Goal: Task Accomplishment & Management: Use online tool/utility

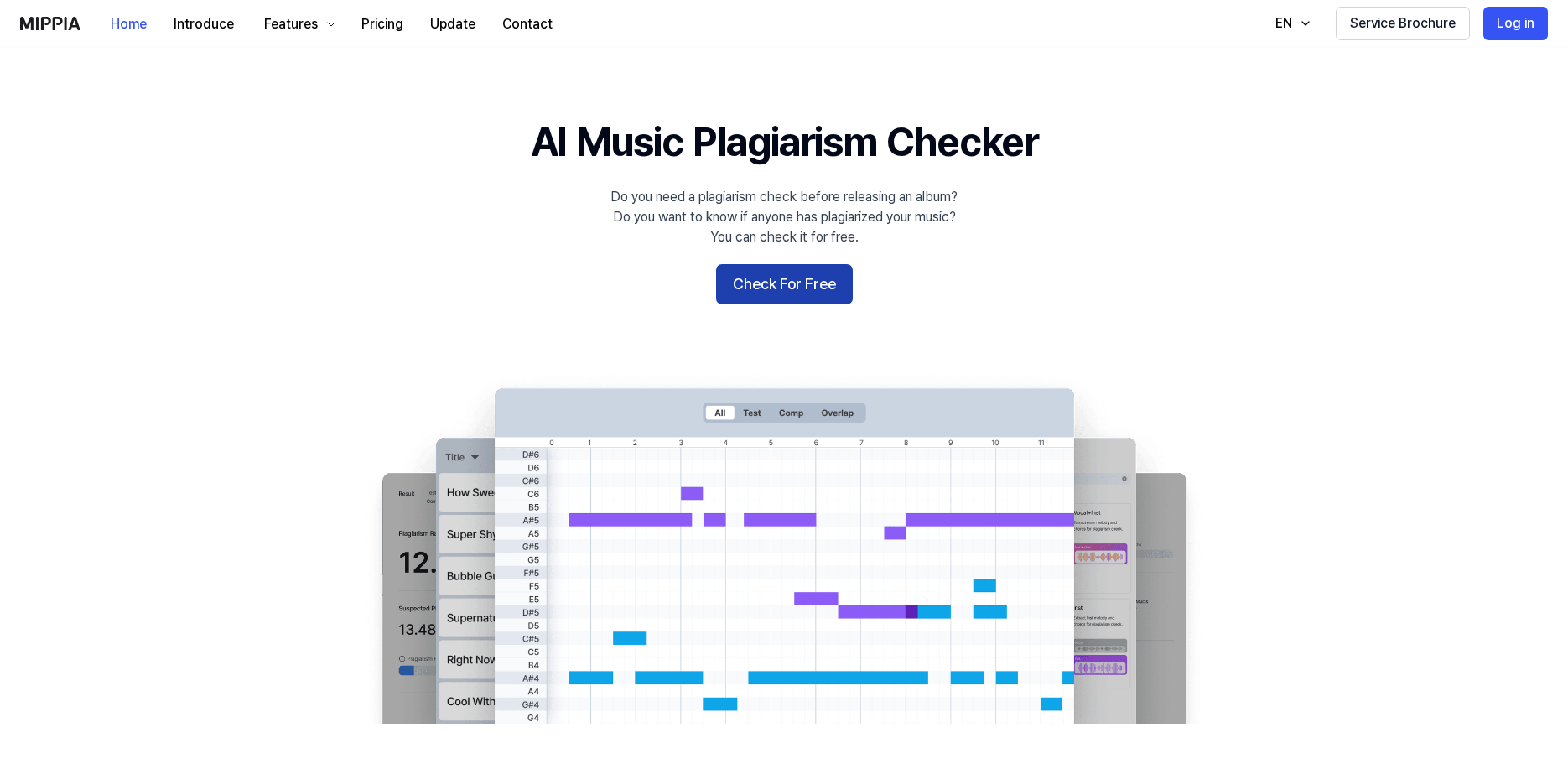
click at [818, 280] on button "Check For Free" at bounding box center [784, 285] width 137 height 40
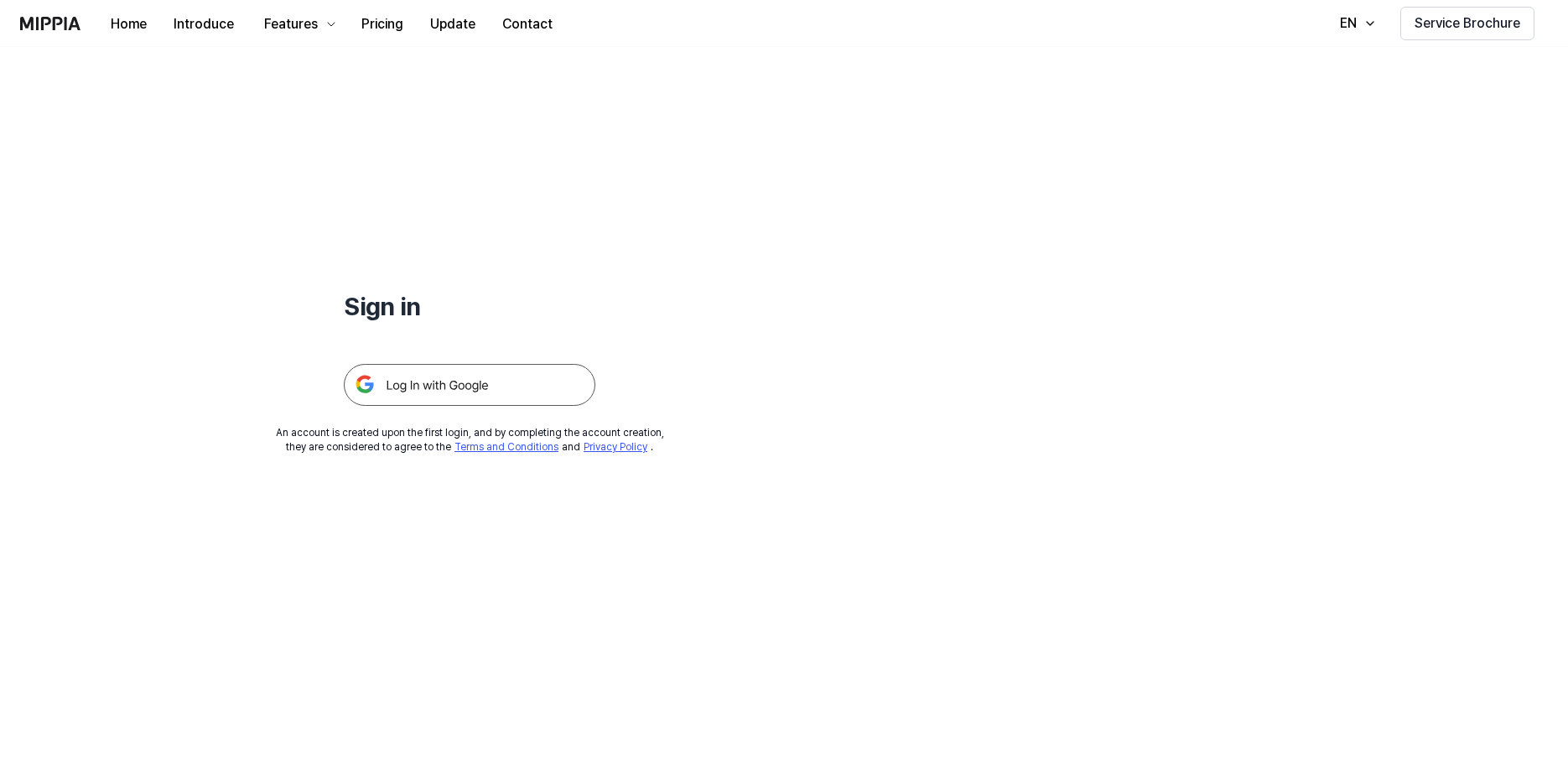
click at [517, 399] on img at bounding box center [470, 386] width 252 height 42
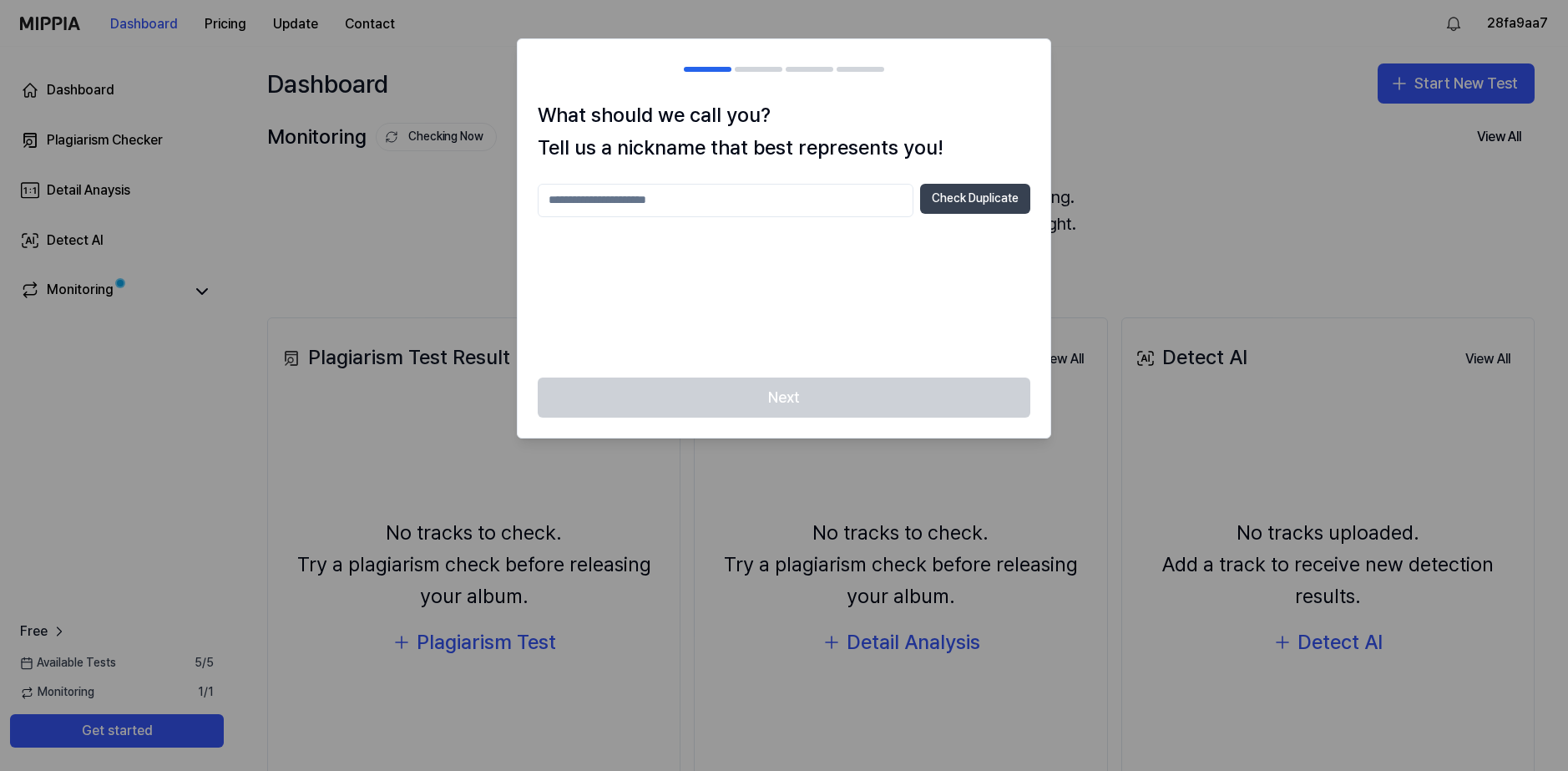
click at [953, 183] on div "What should we call you? Tell us a nickname that best represents you! Check Dup…" at bounding box center [784, 238] width 532 height 278
click at [749, 192] on input "text" at bounding box center [726, 200] width 376 height 34
type input "******"
click at [966, 196] on button "Check Duplicate" at bounding box center [974, 198] width 110 height 30
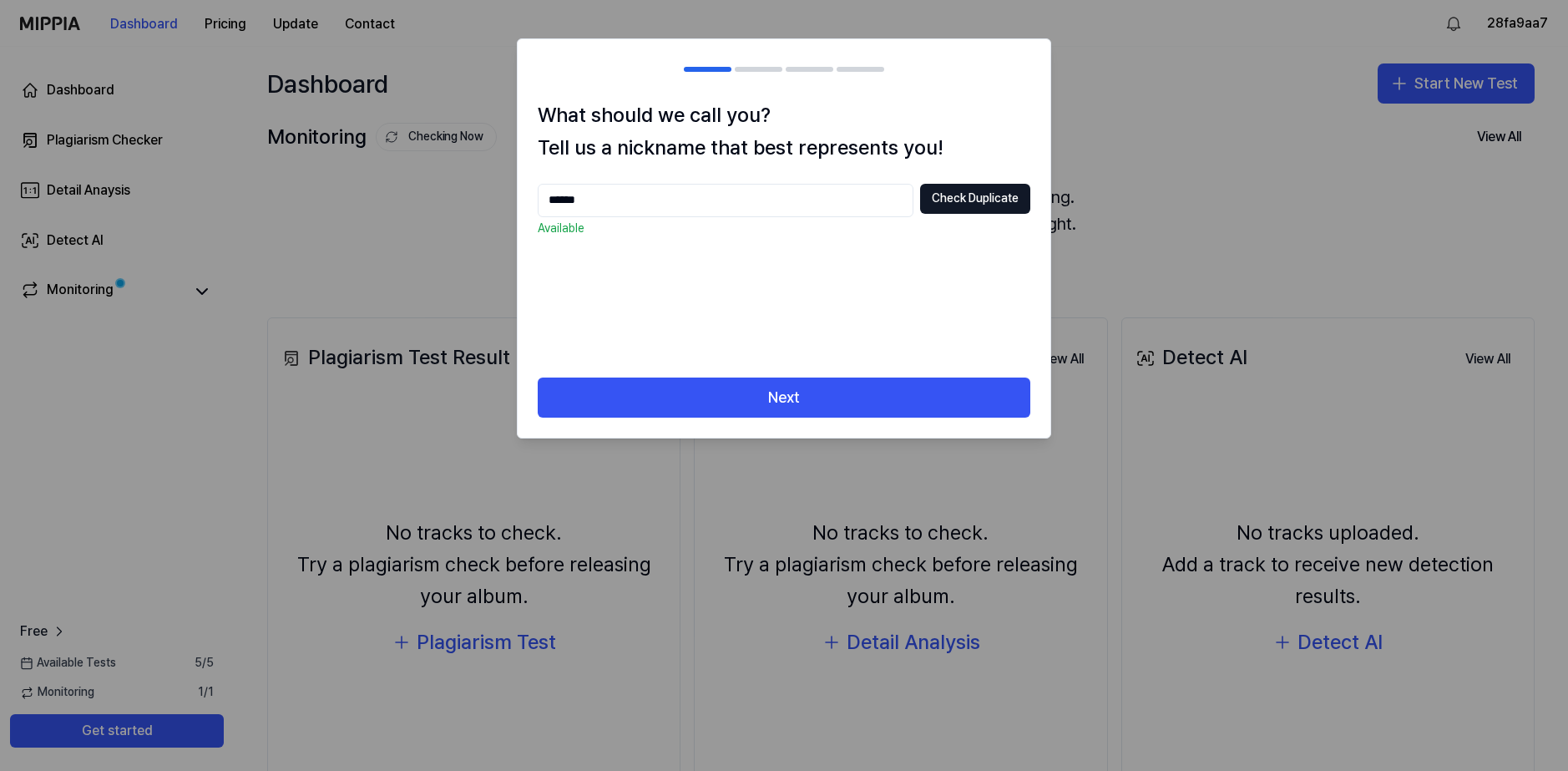
click at [730, 423] on div "Next" at bounding box center [784, 407] width 532 height 60
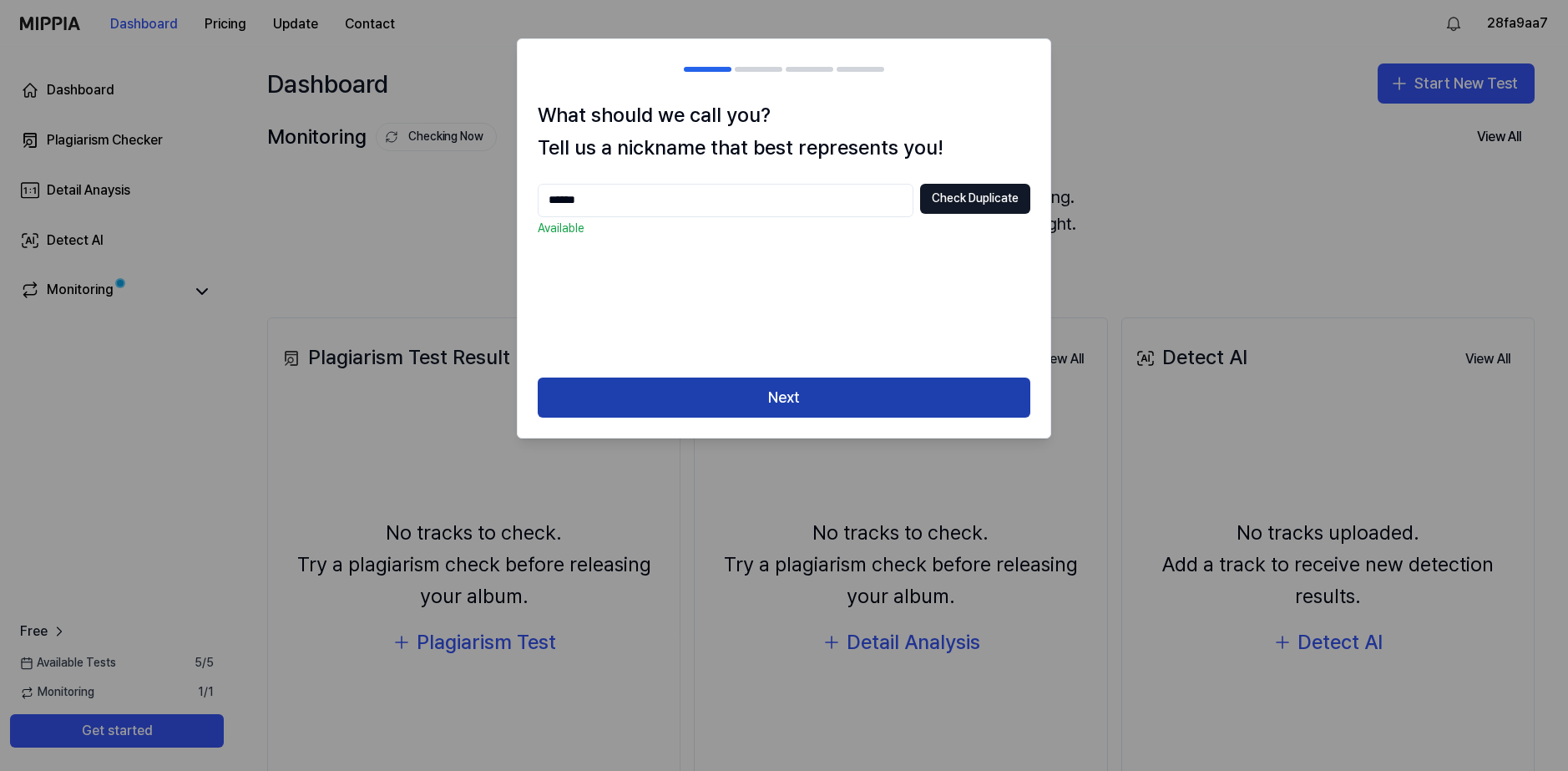
click at [733, 394] on button "Next" at bounding box center [784, 397] width 493 height 40
click at [729, 397] on button "Next" at bounding box center [784, 397] width 493 height 40
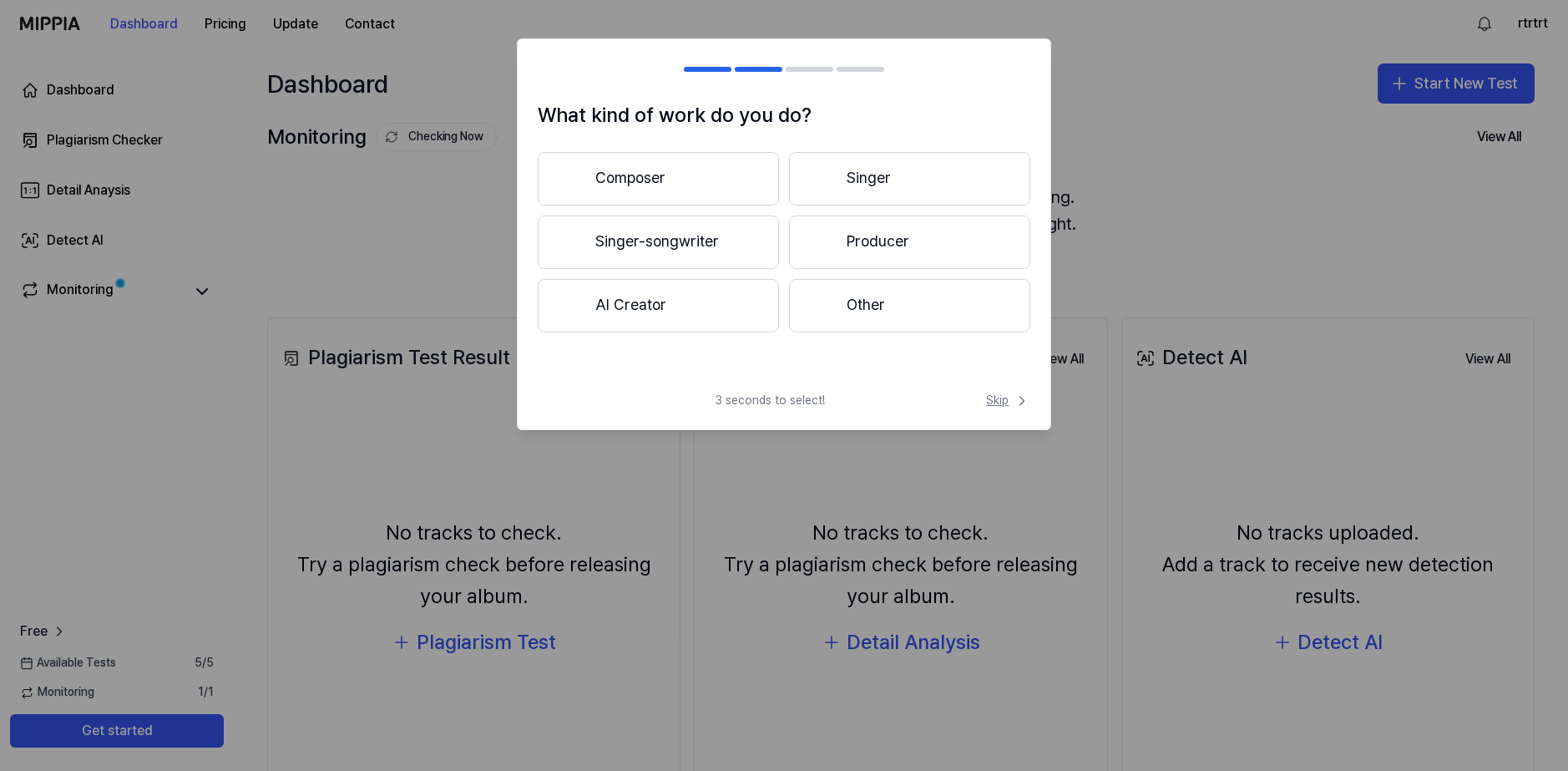
click at [1017, 399] on icon at bounding box center [1021, 400] width 16 height 16
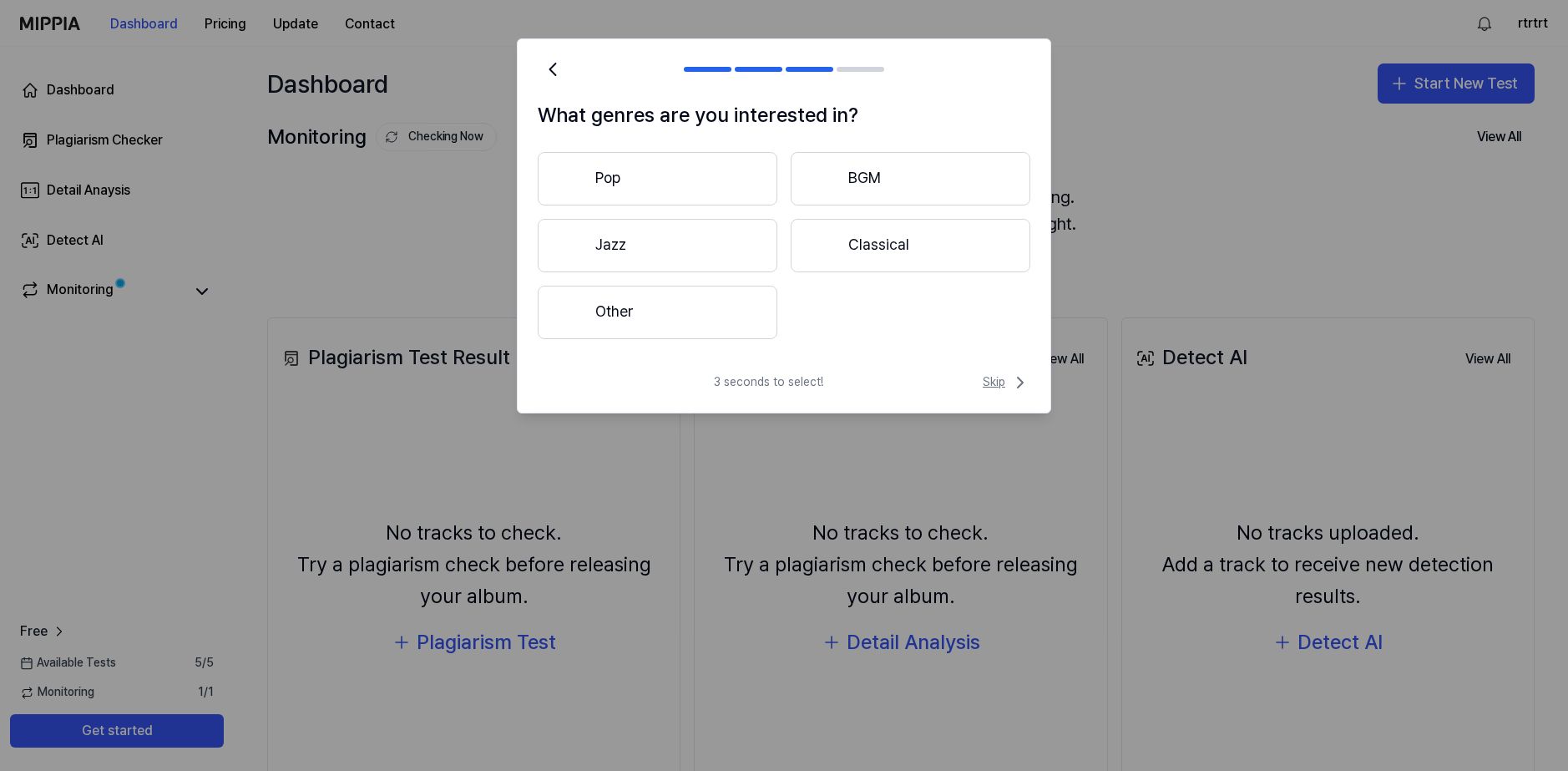
click at [997, 383] on span "Skip" at bounding box center [1007, 382] width 48 height 20
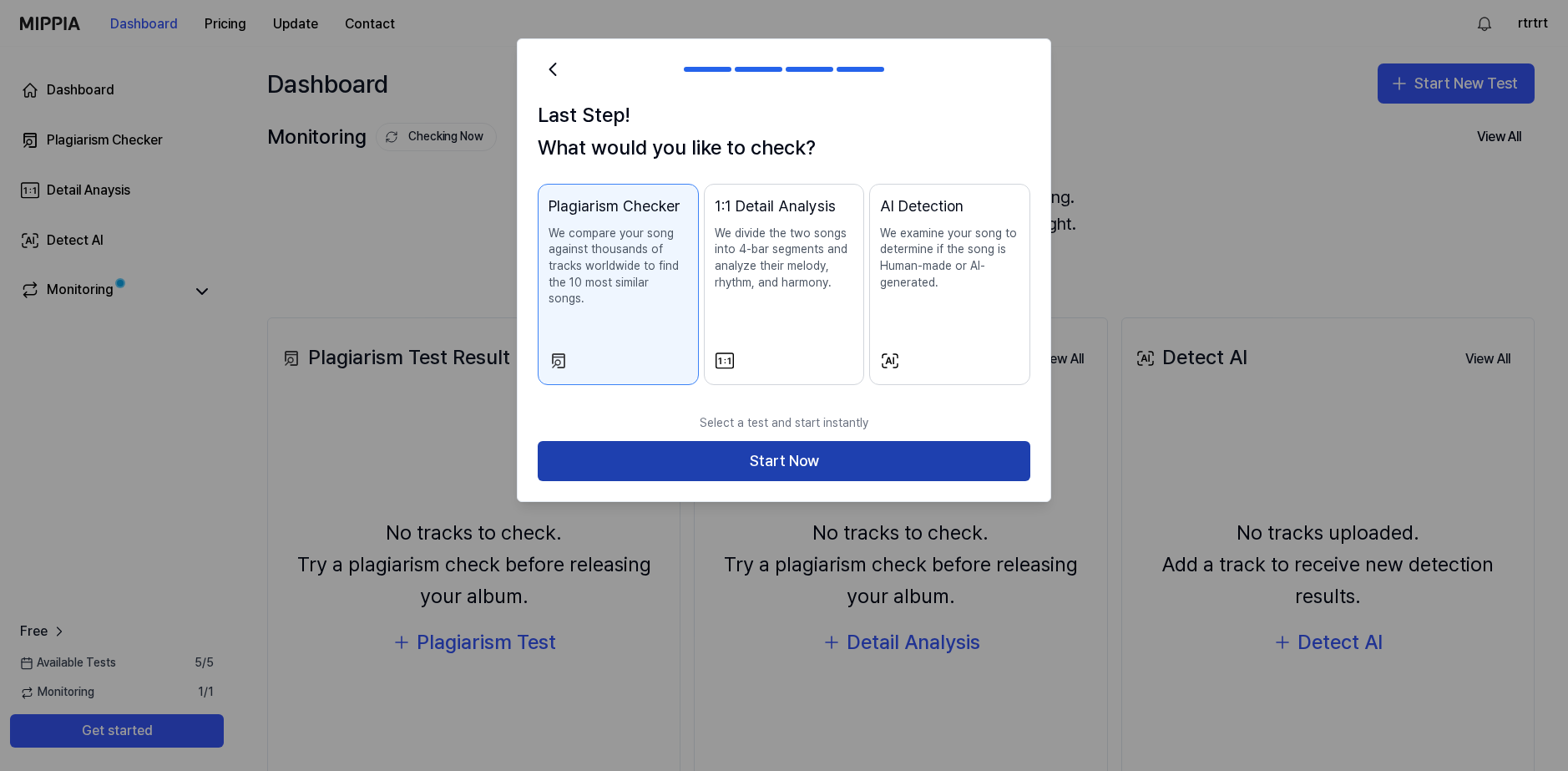
click at [794, 448] on button "Start Now" at bounding box center [784, 462] width 493 height 40
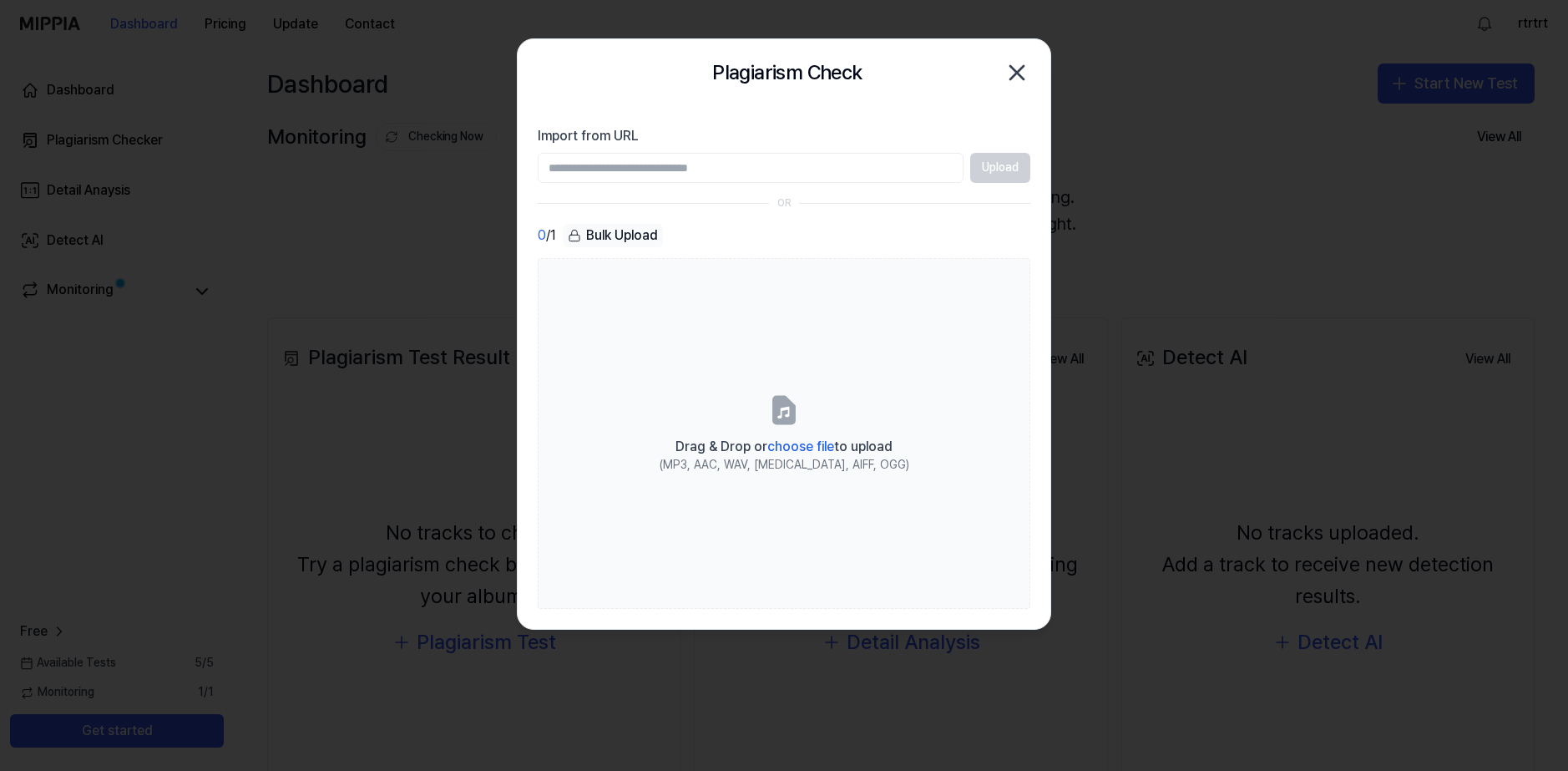
click at [710, 166] on input "Import from URL" at bounding box center [750, 168] width 426 height 30
paste input "**********"
type input "**********"
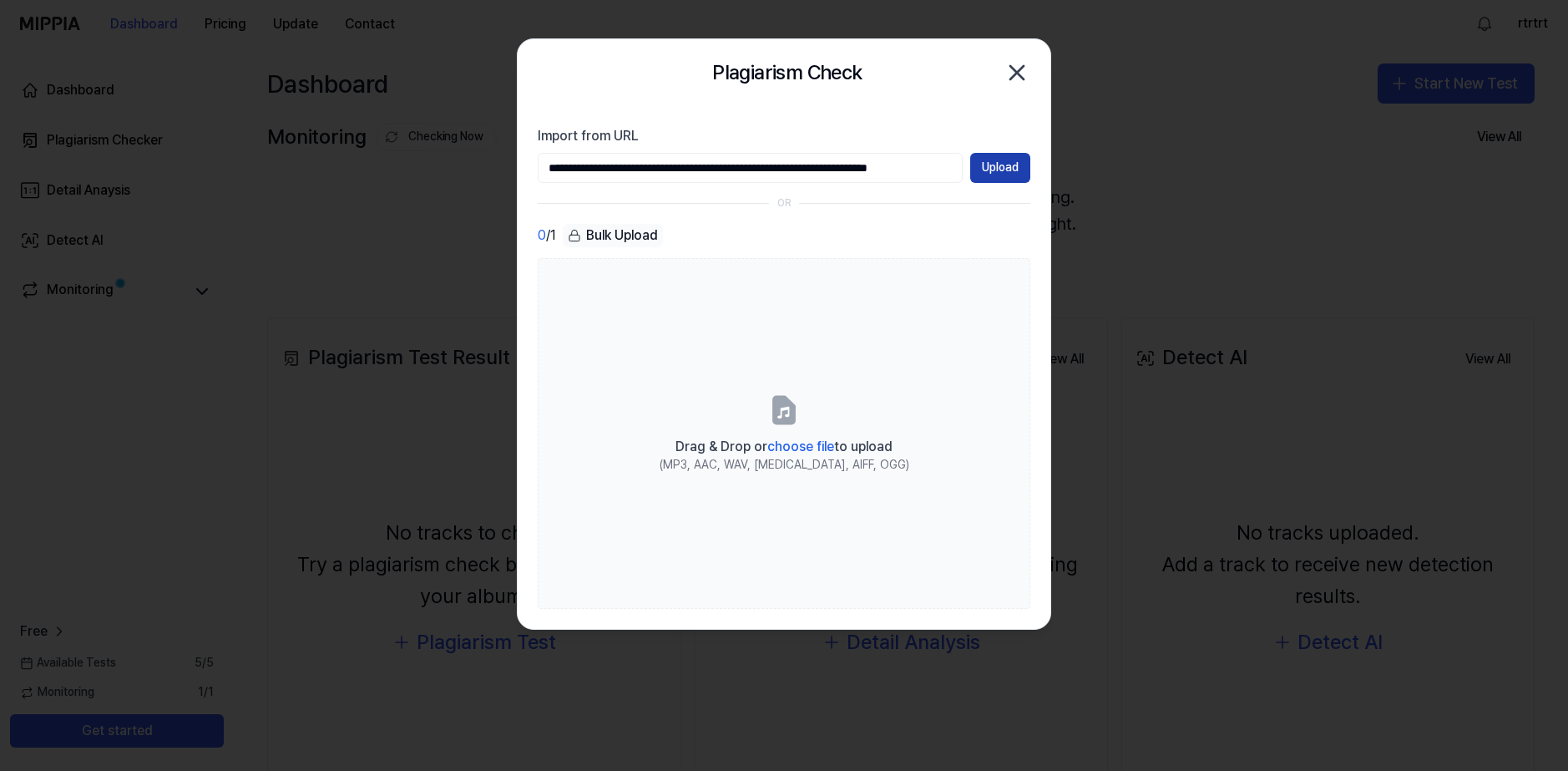
click at [1006, 170] on button "Upload" at bounding box center [1000, 168] width 60 height 30
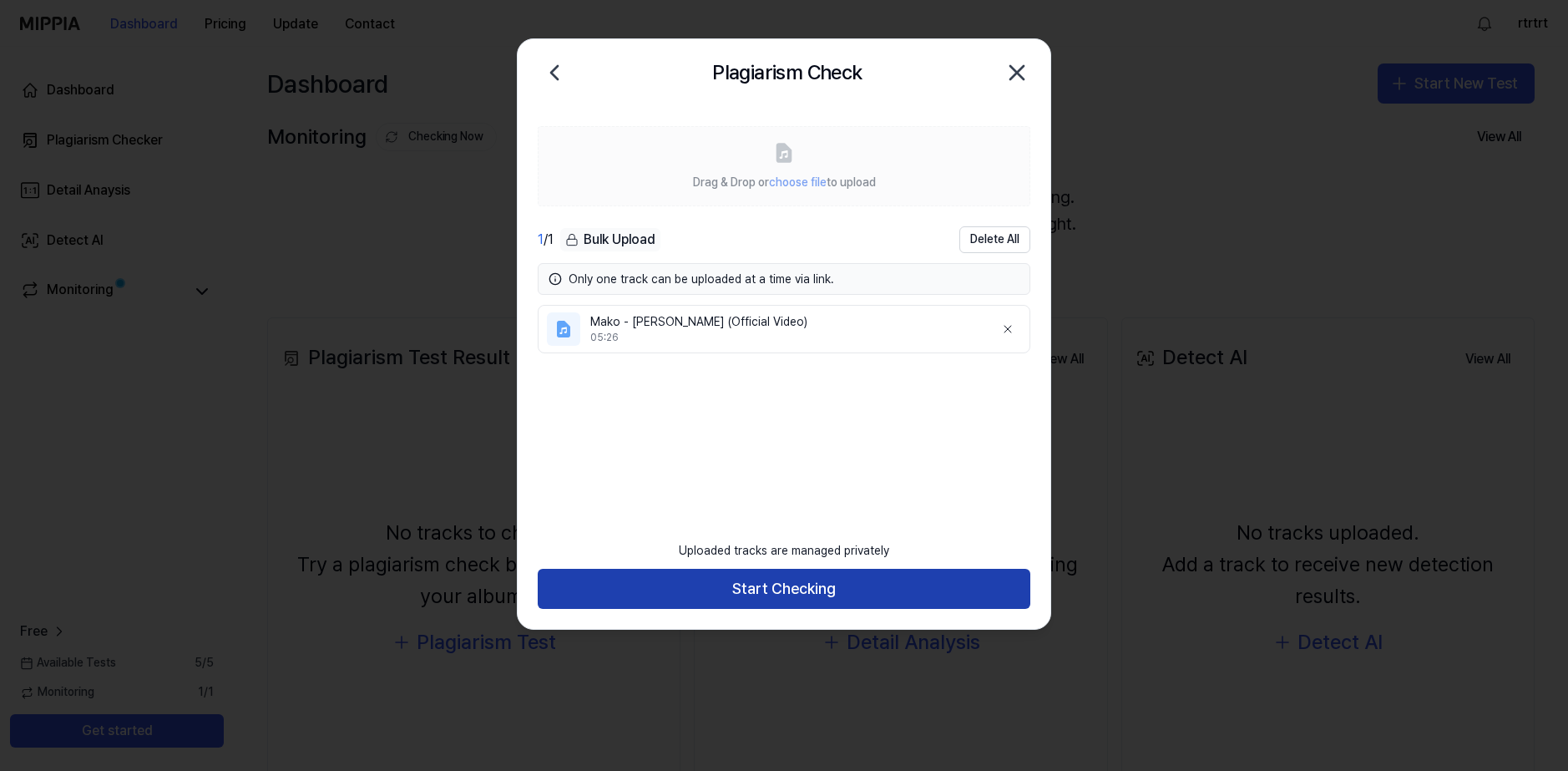
click at [829, 592] on button "Start Checking" at bounding box center [784, 589] width 493 height 40
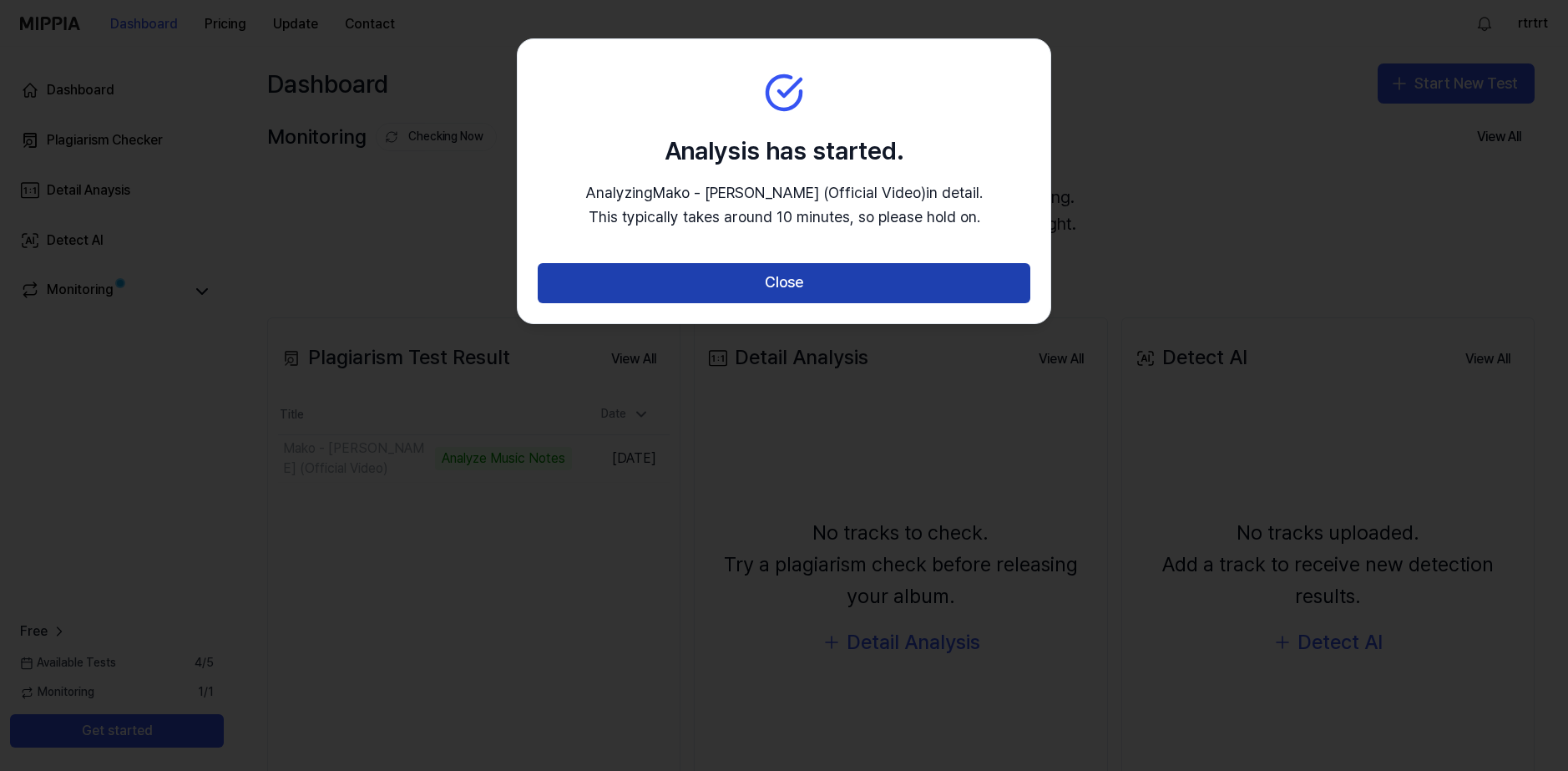
click at [838, 277] on button "Close" at bounding box center [784, 283] width 493 height 40
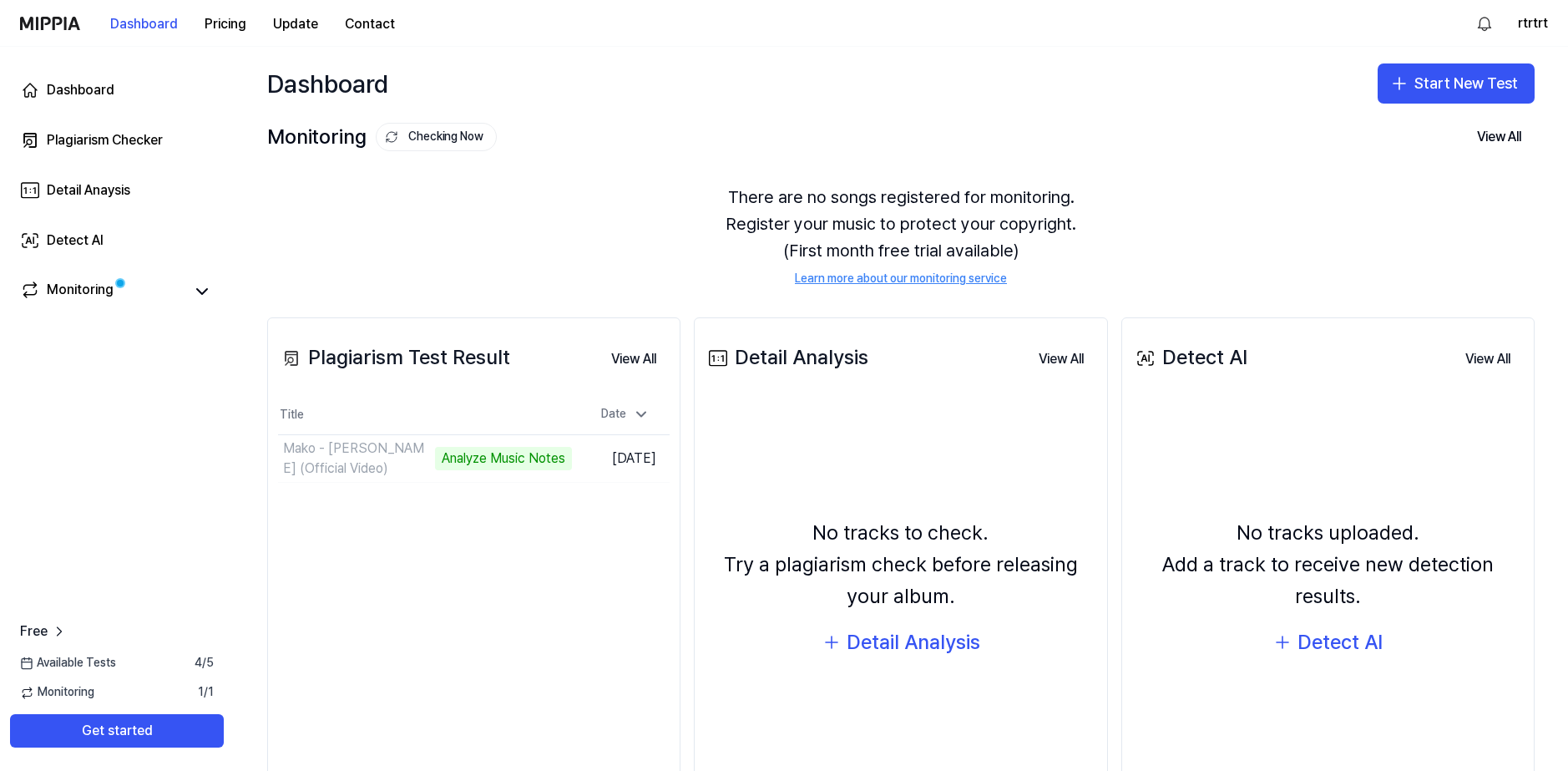
scroll to position [83, 0]
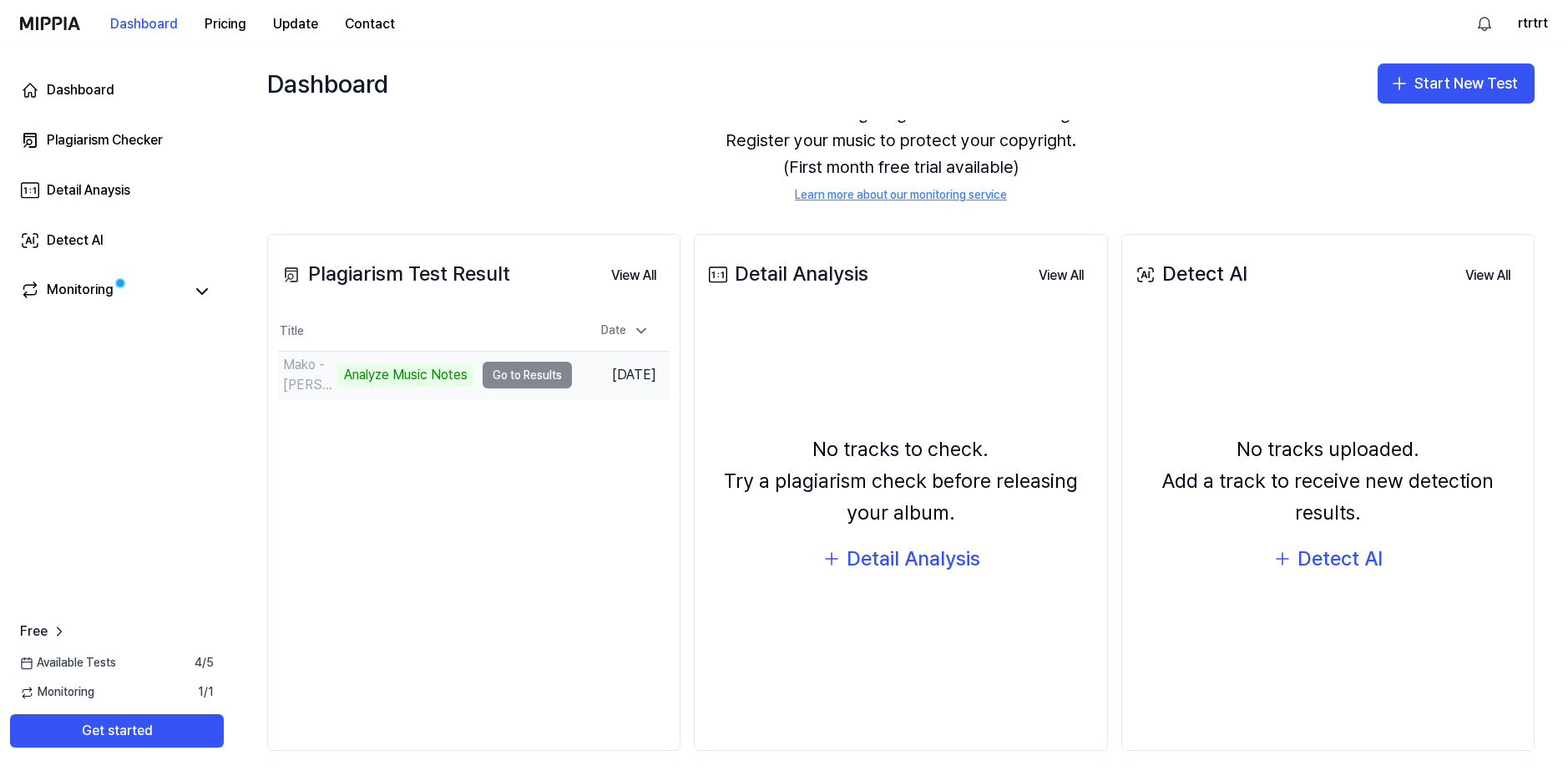
click at [604, 377] on td "Oct 14, 2025" at bounding box center [620, 375] width 98 height 48
click at [506, 371] on td "Mako - Pan Włodzimierz (Official Video) Analyze Music Notes Go to Results" at bounding box center [424, 374] width 294 height 47
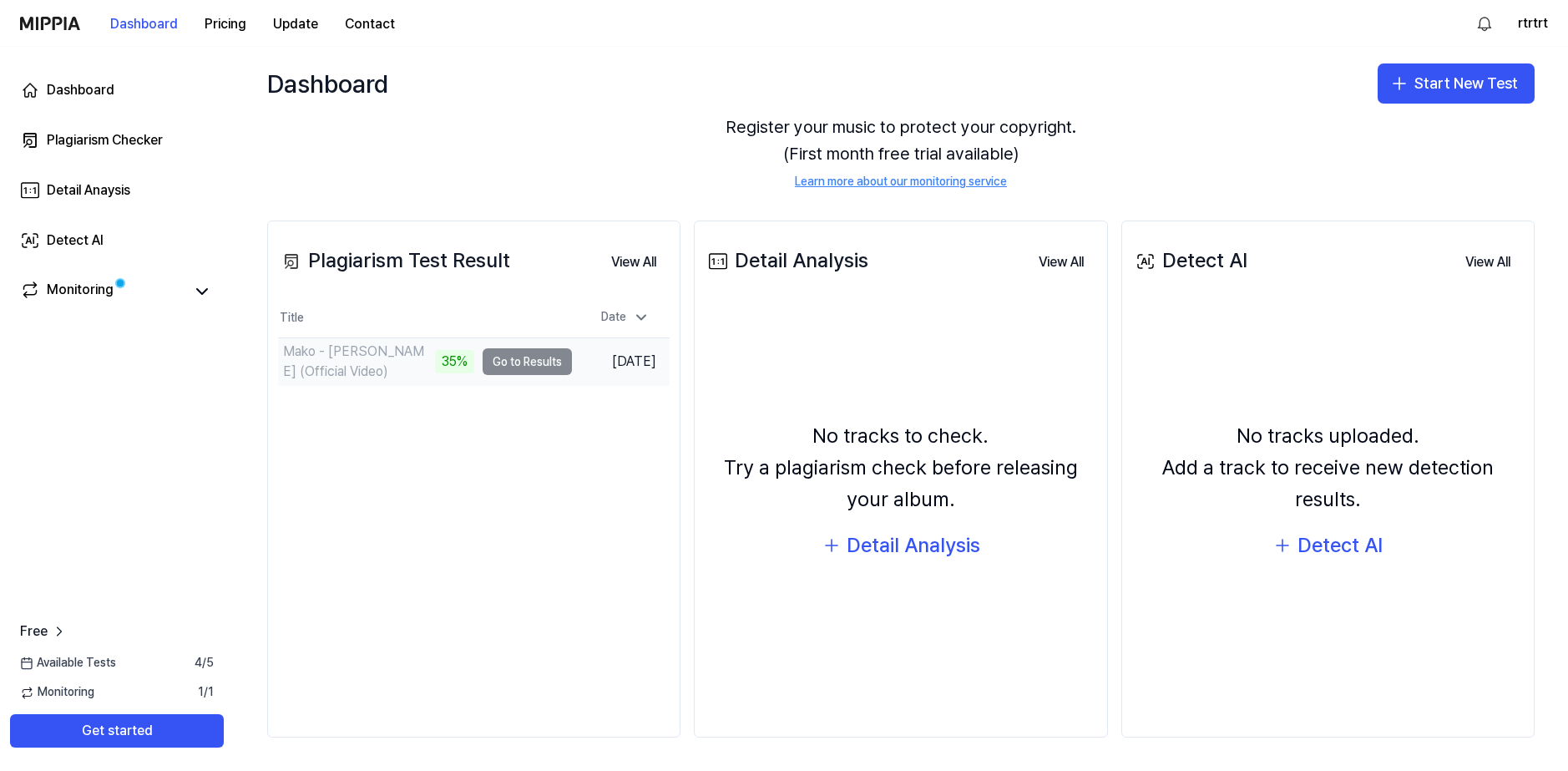
click at [521, 366] on td "Mako - Pan Włodzimierz (Official Video) 35% Go to Results" at bounding box center [424, 361] width 294 height 47
click at [526, 374] on button "Go to Results" at bounding box center [526, 362] width 89 height 27
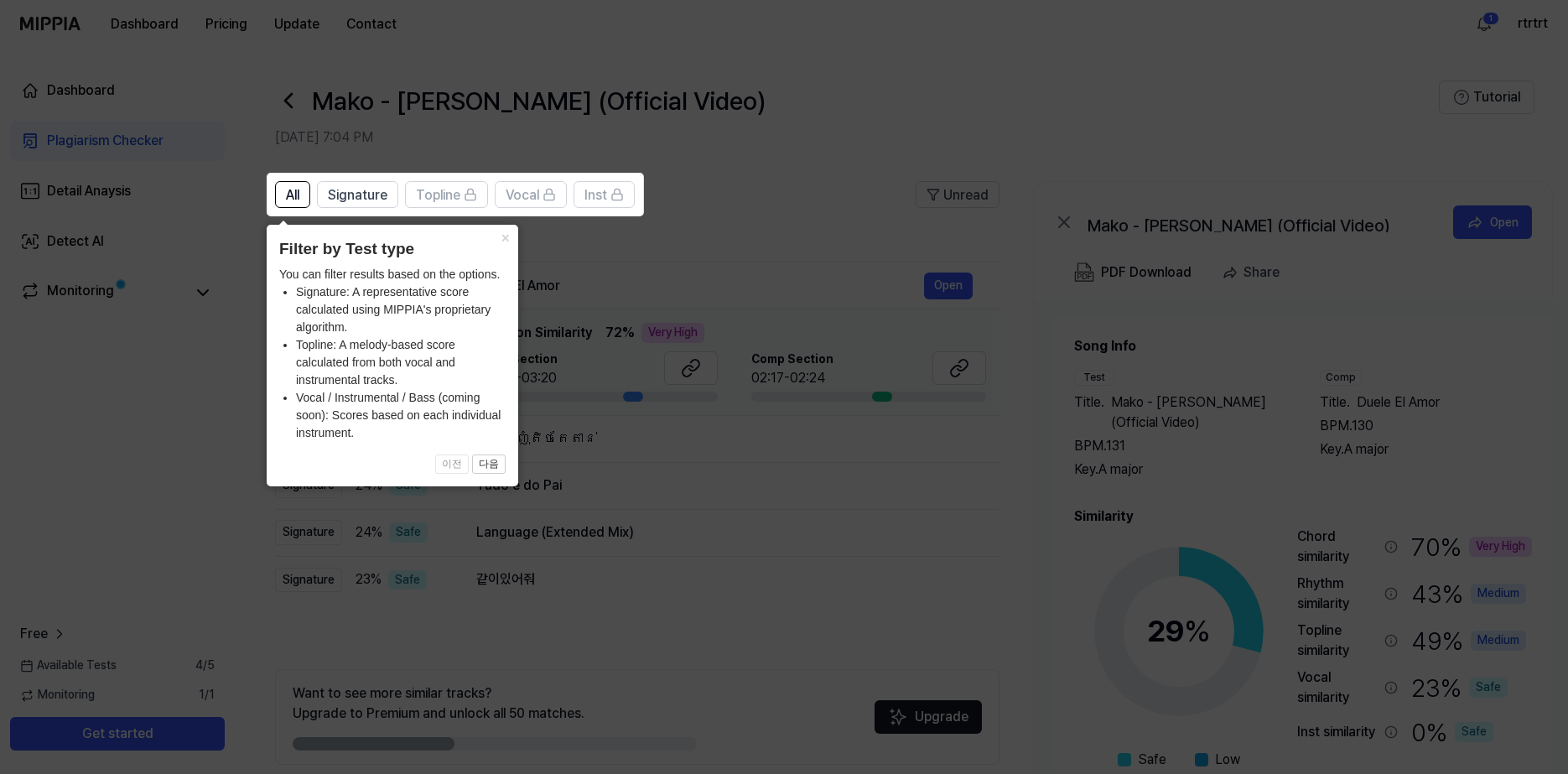
click at [745, 269] on icon at bounding box center [787, 387] width 1575 height 774
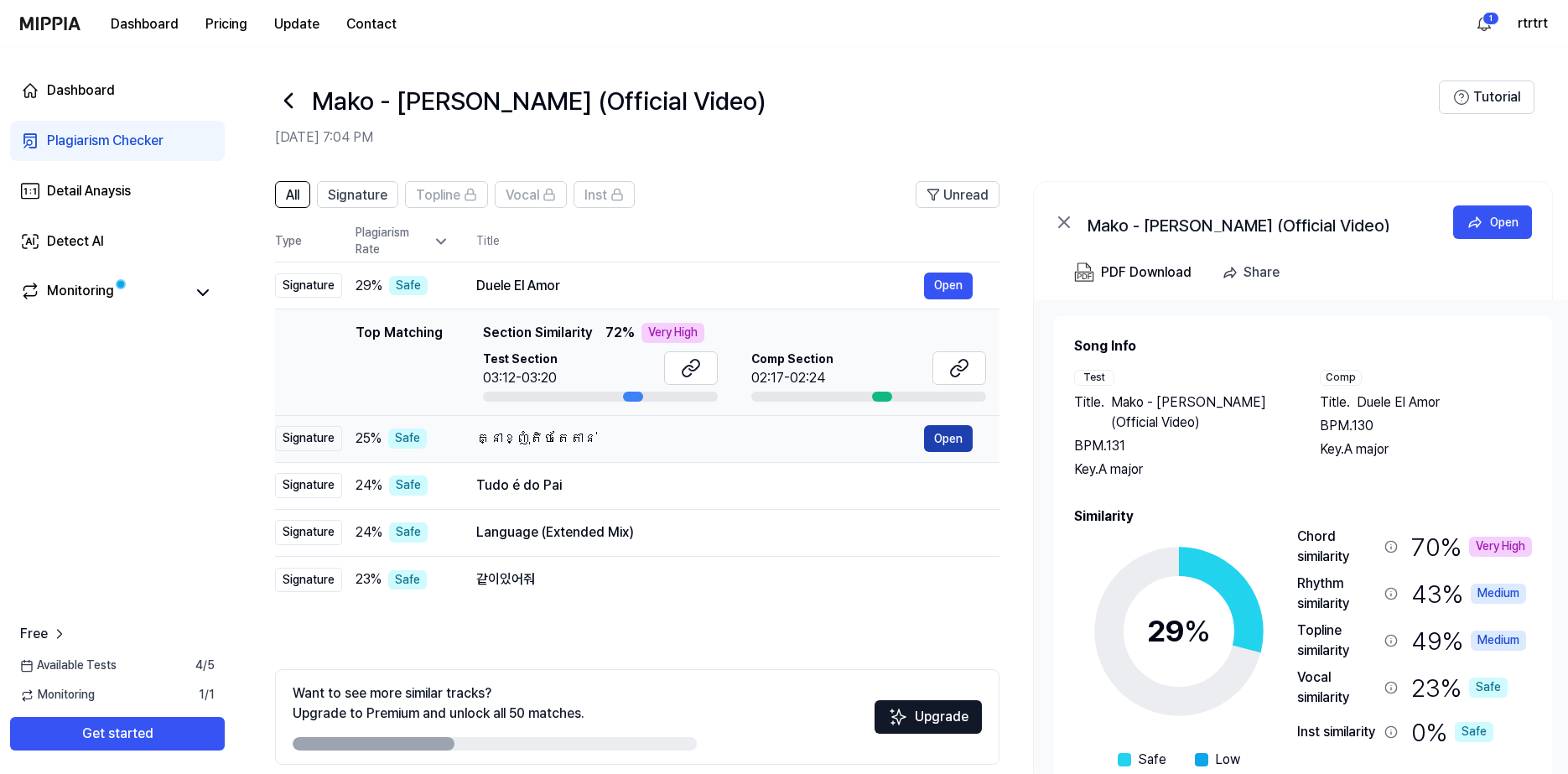
click at [939, 437] on button "Open" at bounding box center [948, 438] width 49 height 27
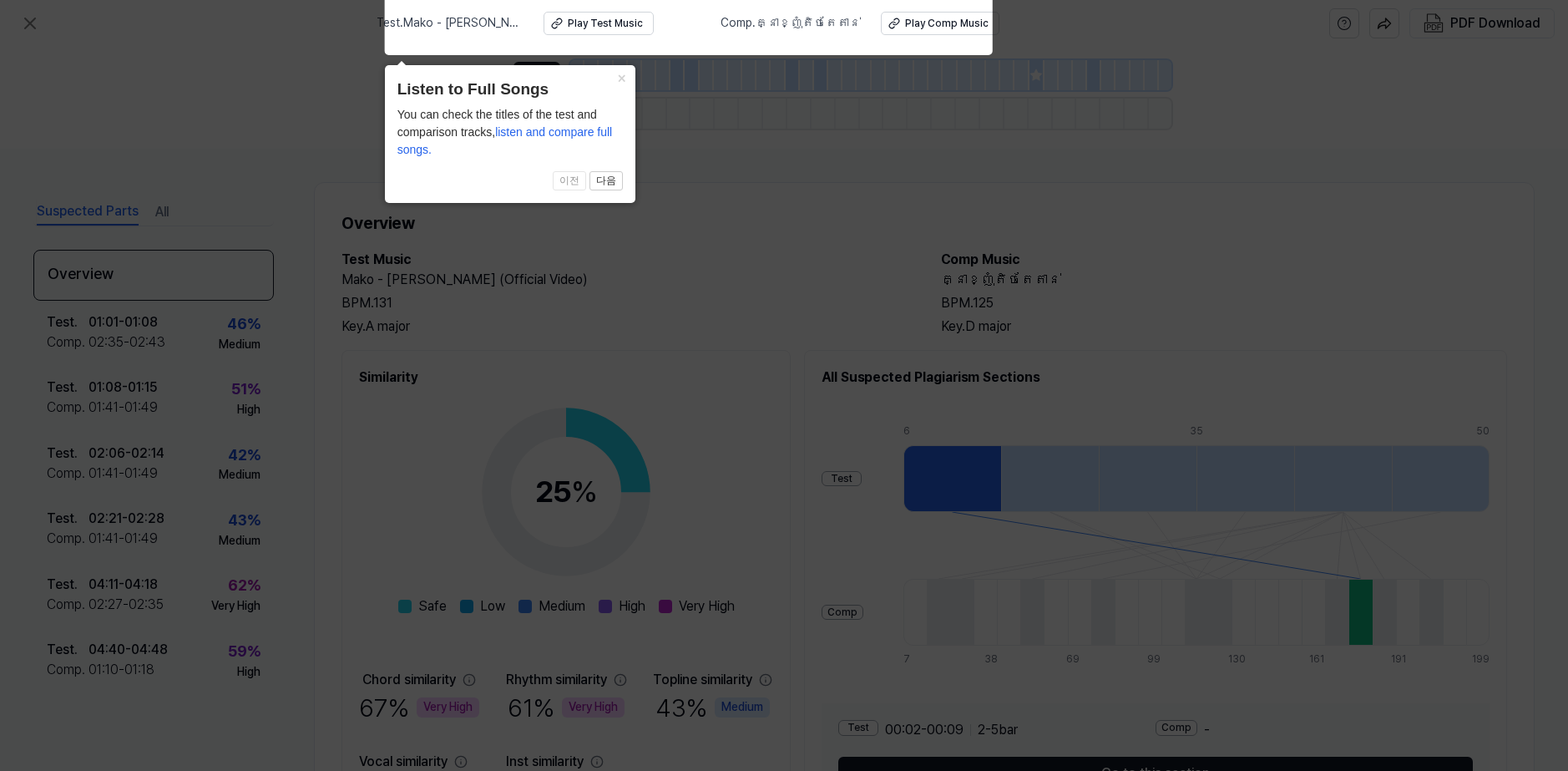
click at [769, 231] on icon at bounding box center [784, 381] width 1568 height 780
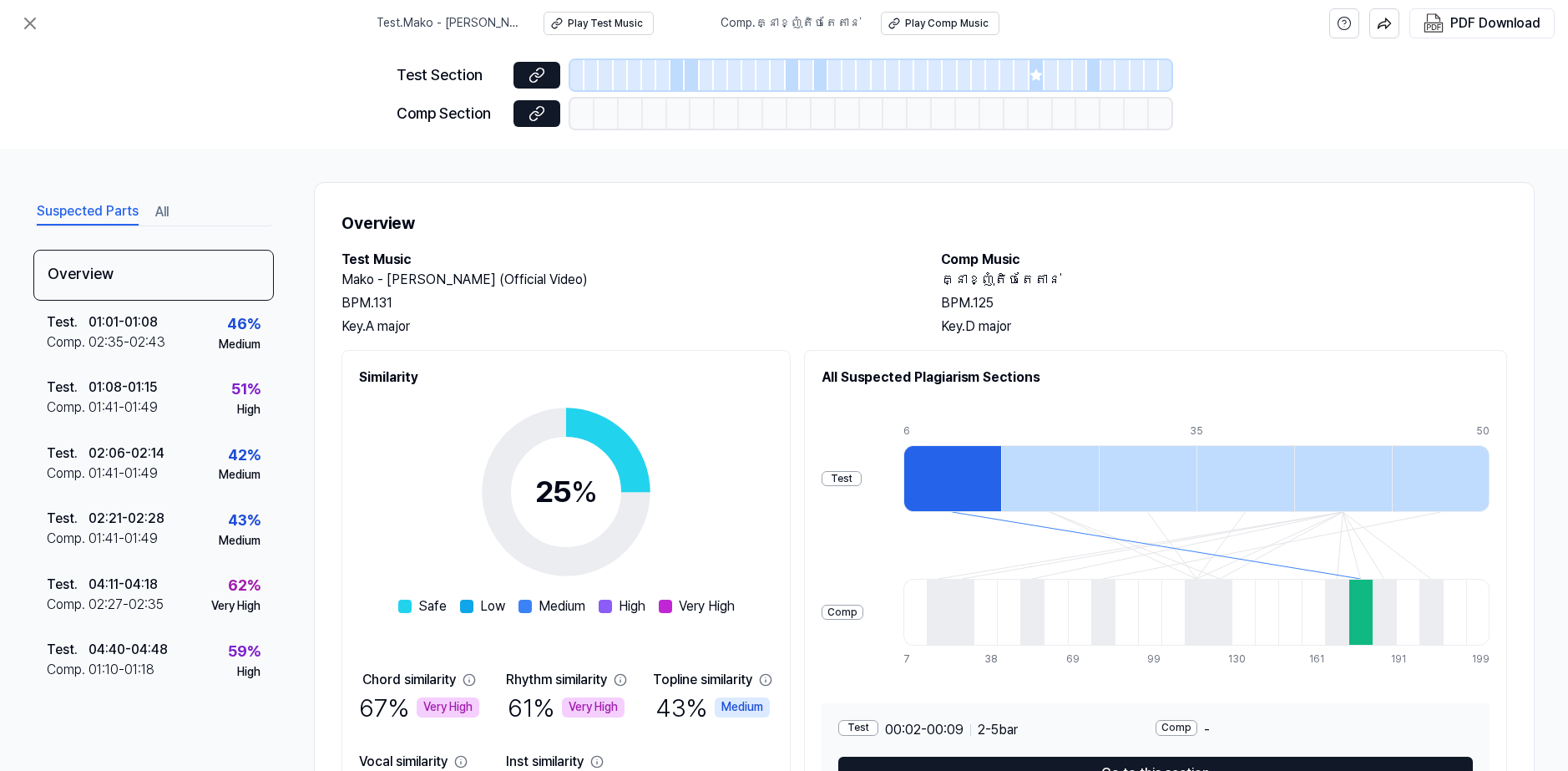
drag, startPoint x: 1007, startPoint y: 291, endPoint x: 1014, endPoint y: 284, distance: 9.9
click at [1006, 291] on div "គ្នាខ្ញុំតិចតែតាន់ BPM. 125 Key. D major" at bounding box center [1223, 304] width 566 height 67
click at [1040, 278] on h2 "គ្នាខ្ញុំតិចតែតាន់" at bounding box center [1223, 280] width 566 height 20
drag, startPoint x: 933, startPoint y: 277, endPoint x: 1042, endPoint y: 270, distance: 109.2
click at [1042, 270] on div "Test Music Mako - Pan Włodzimierz (Official Video) BPM. 131 Key. A major Comp M…" at bounding box center [925, 293] width 1166 height 87
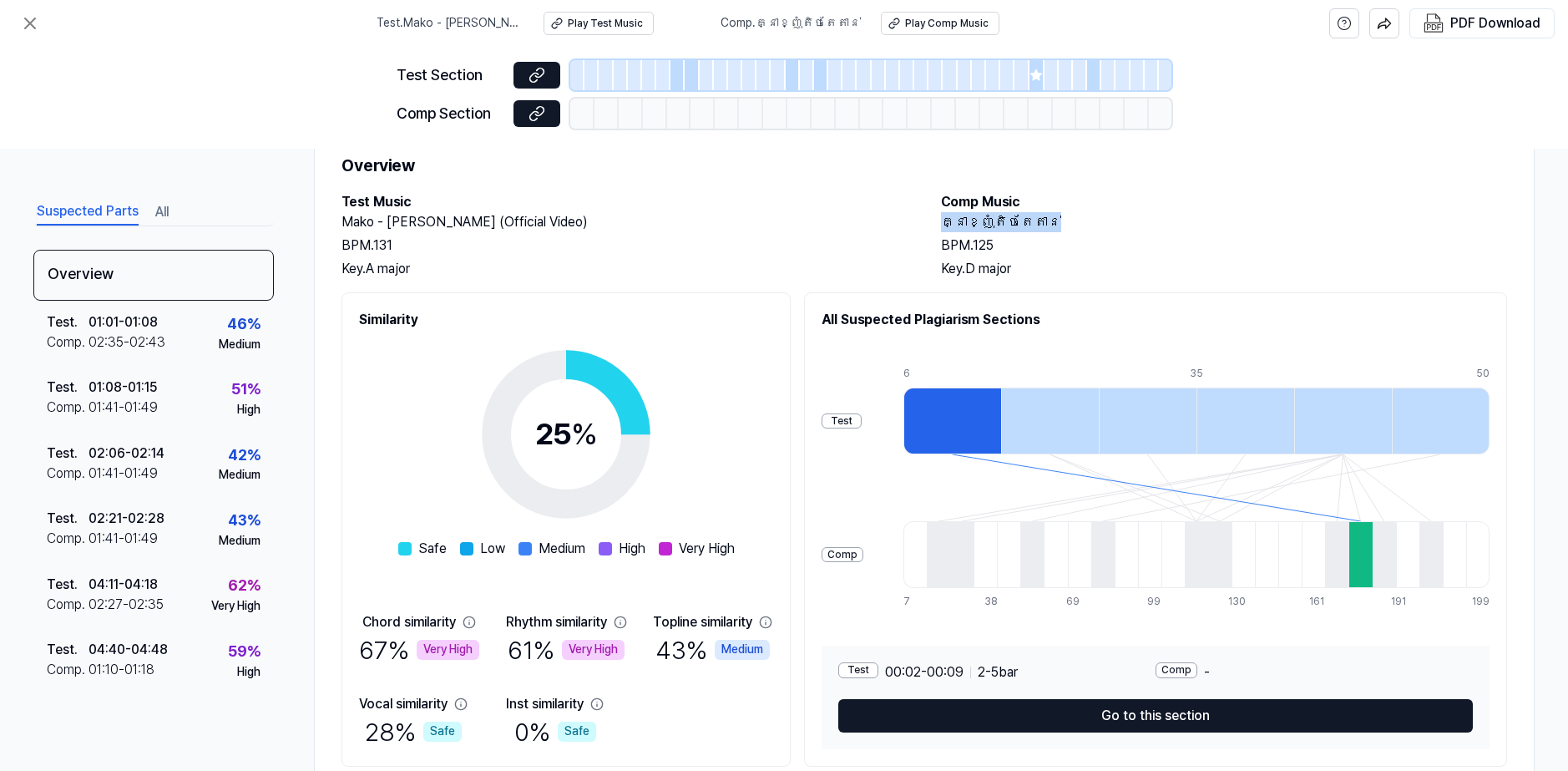
scroll to position [114, 0]
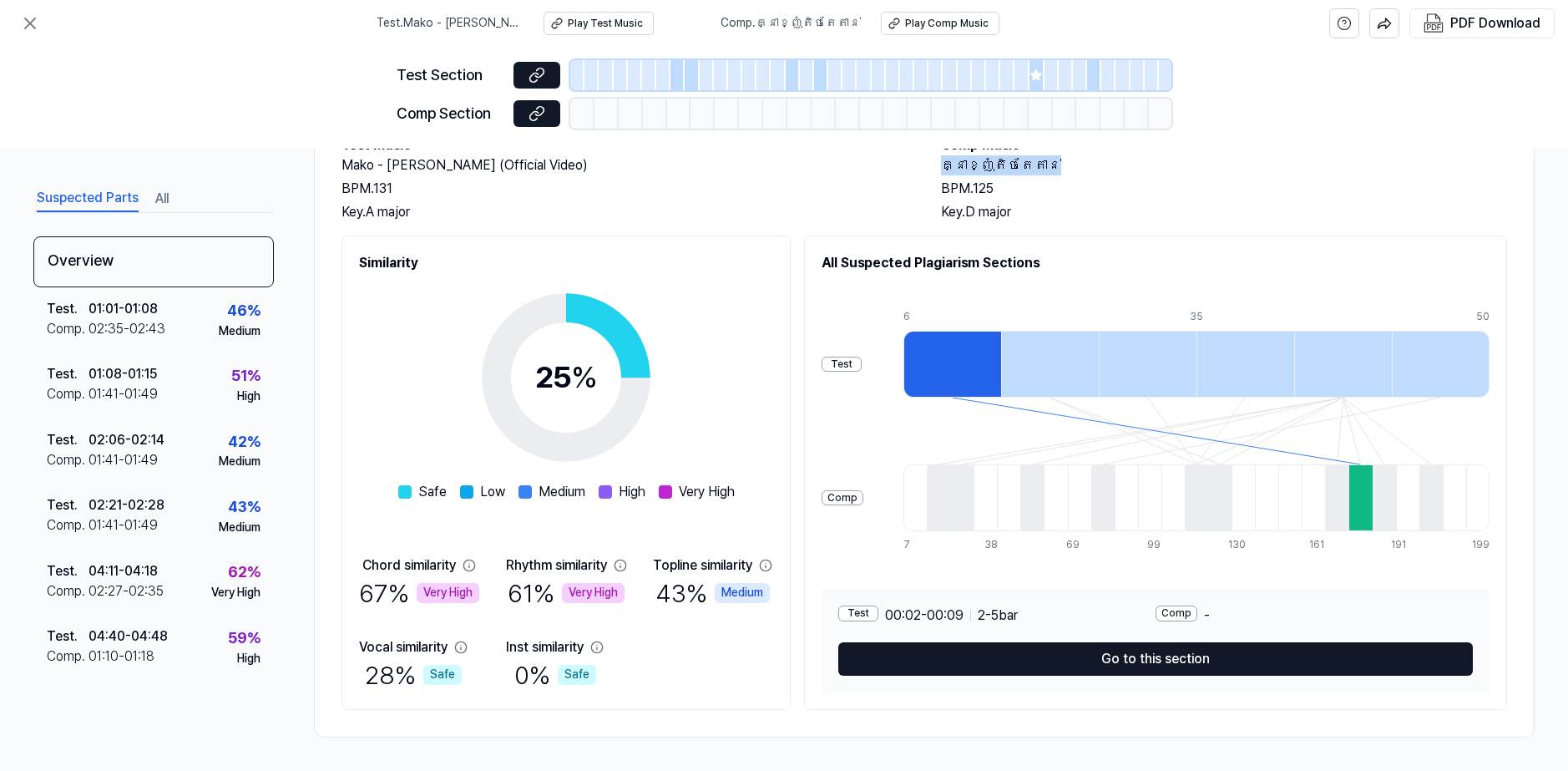
copy h2 "គ្នាខ្ញុំតិចតែតាន់"
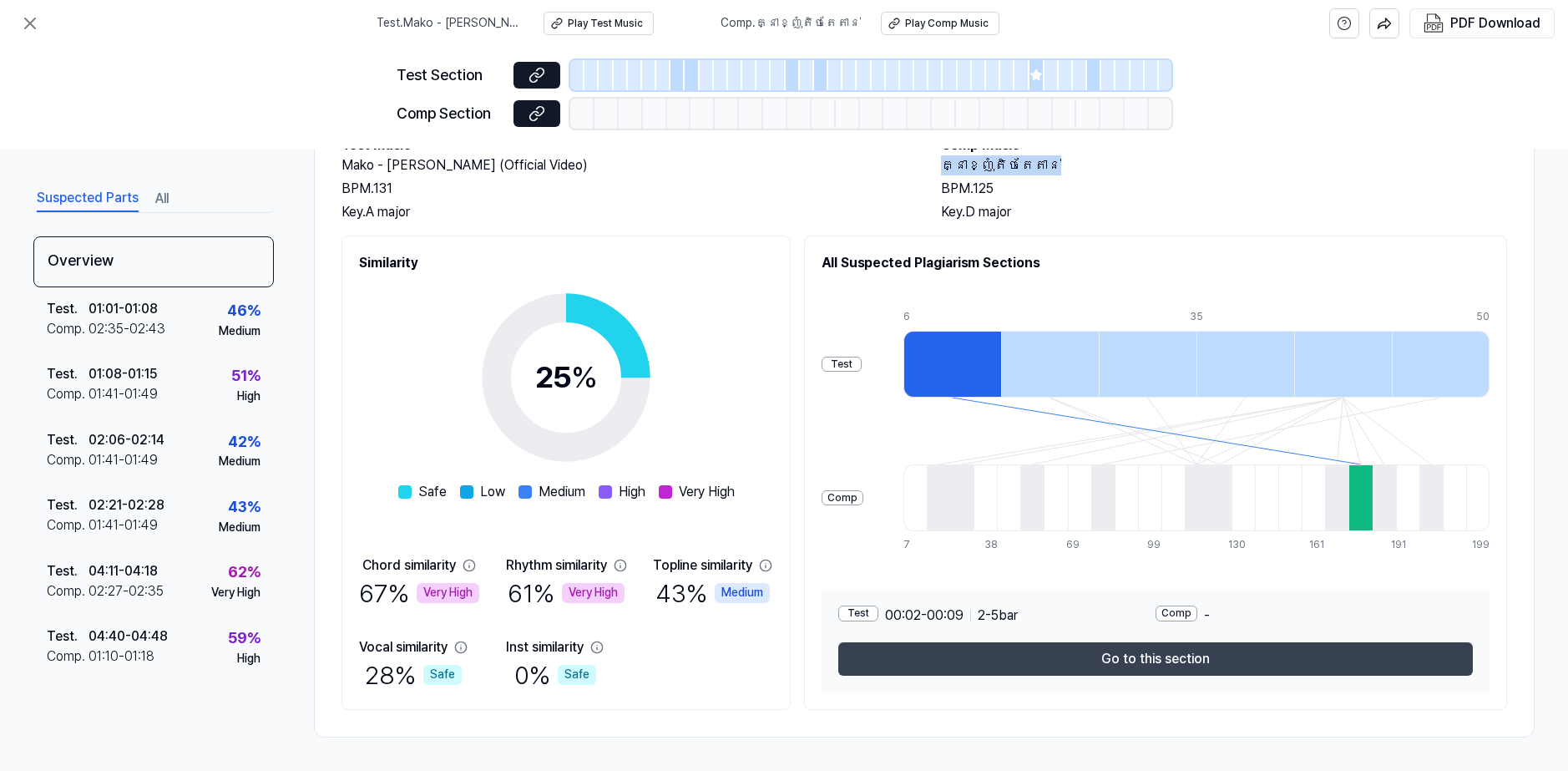
click at [951, 662] on button "Go to this section" at bounding box center [1155, 659] width 635 height 34
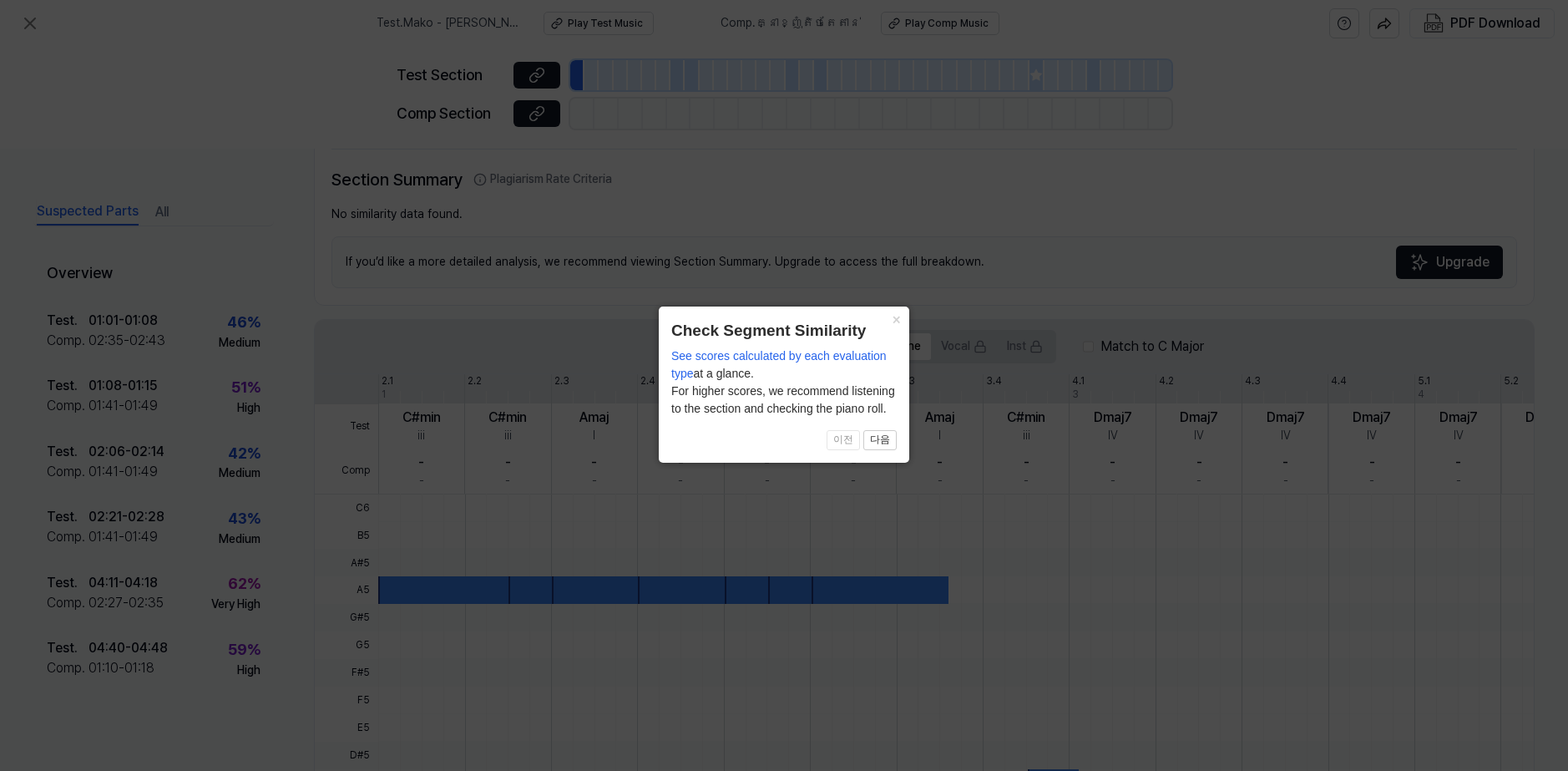
scroll to position [340, 0]
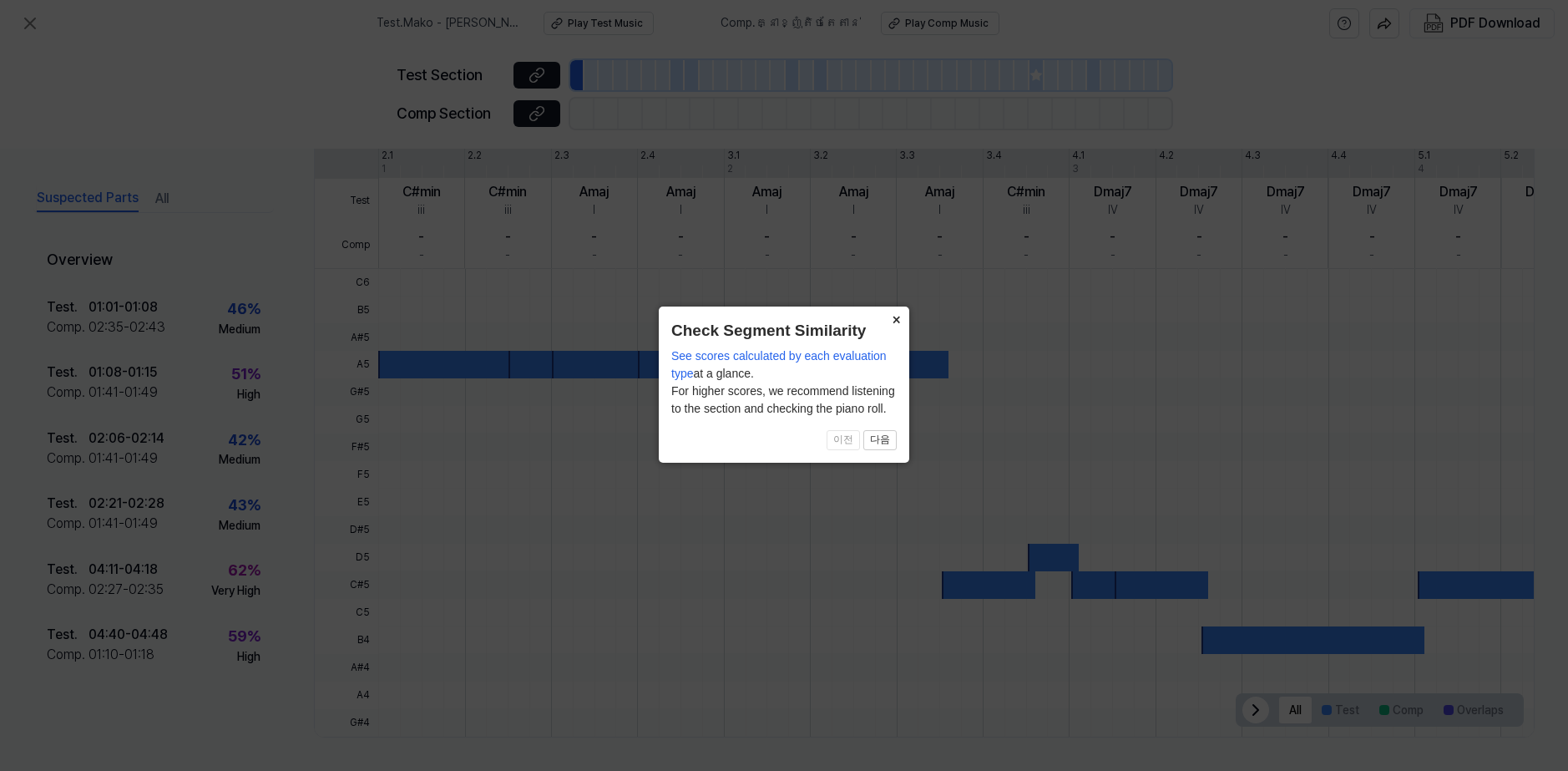
click at [893, 320] on button "×" at bounding box center [896, 318] width 27 height 23
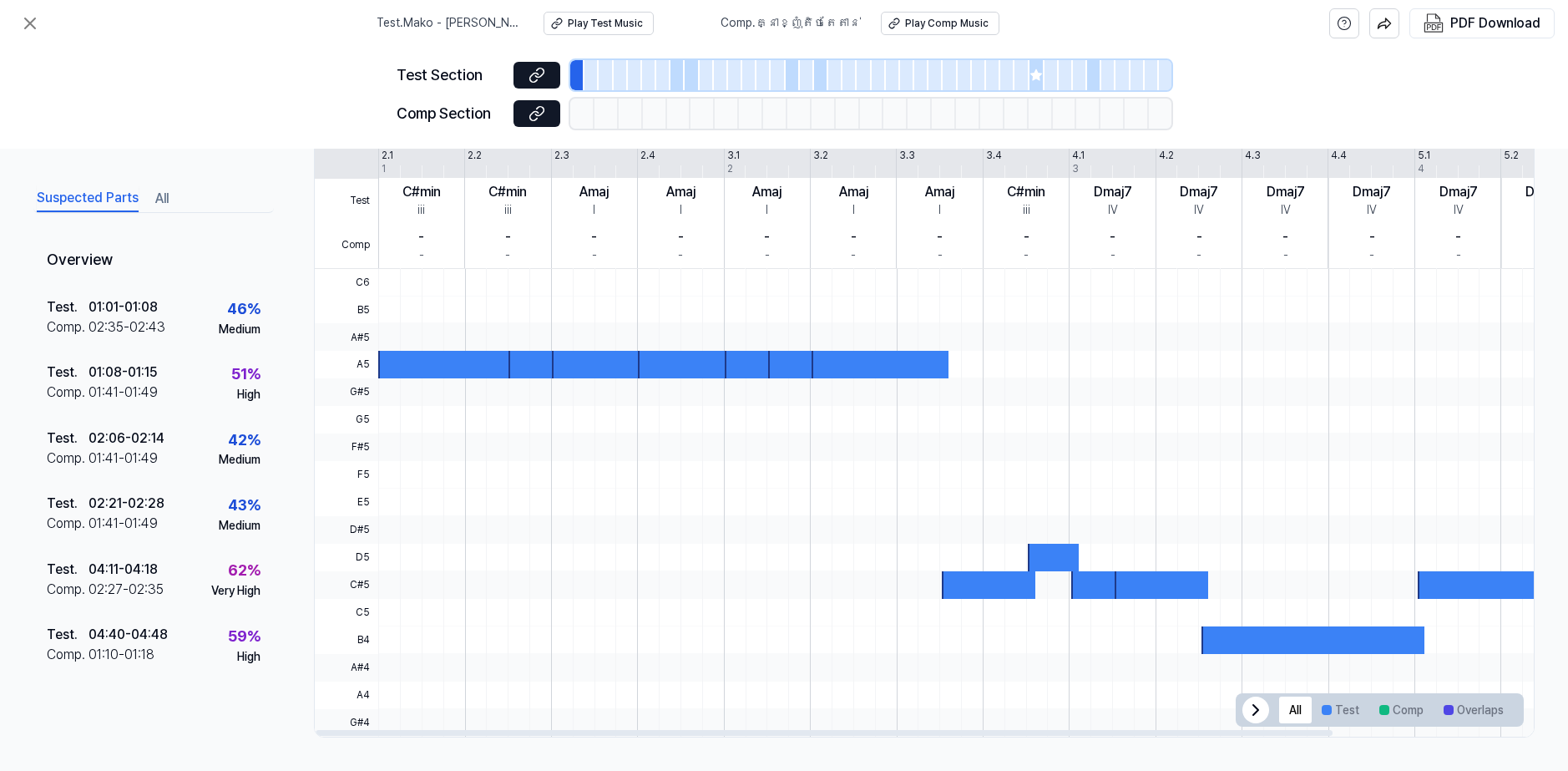
click at [639, 237] on div "- -" at bounding box center [681, 245] width 86 height 45
click at [938, 23] on div "Play Comp Music" at bounding box center [947, 23] width 83 height 14
click at [622, 26] on div "Play Test Music" at bounding box center [605, 23] width 76 height 14
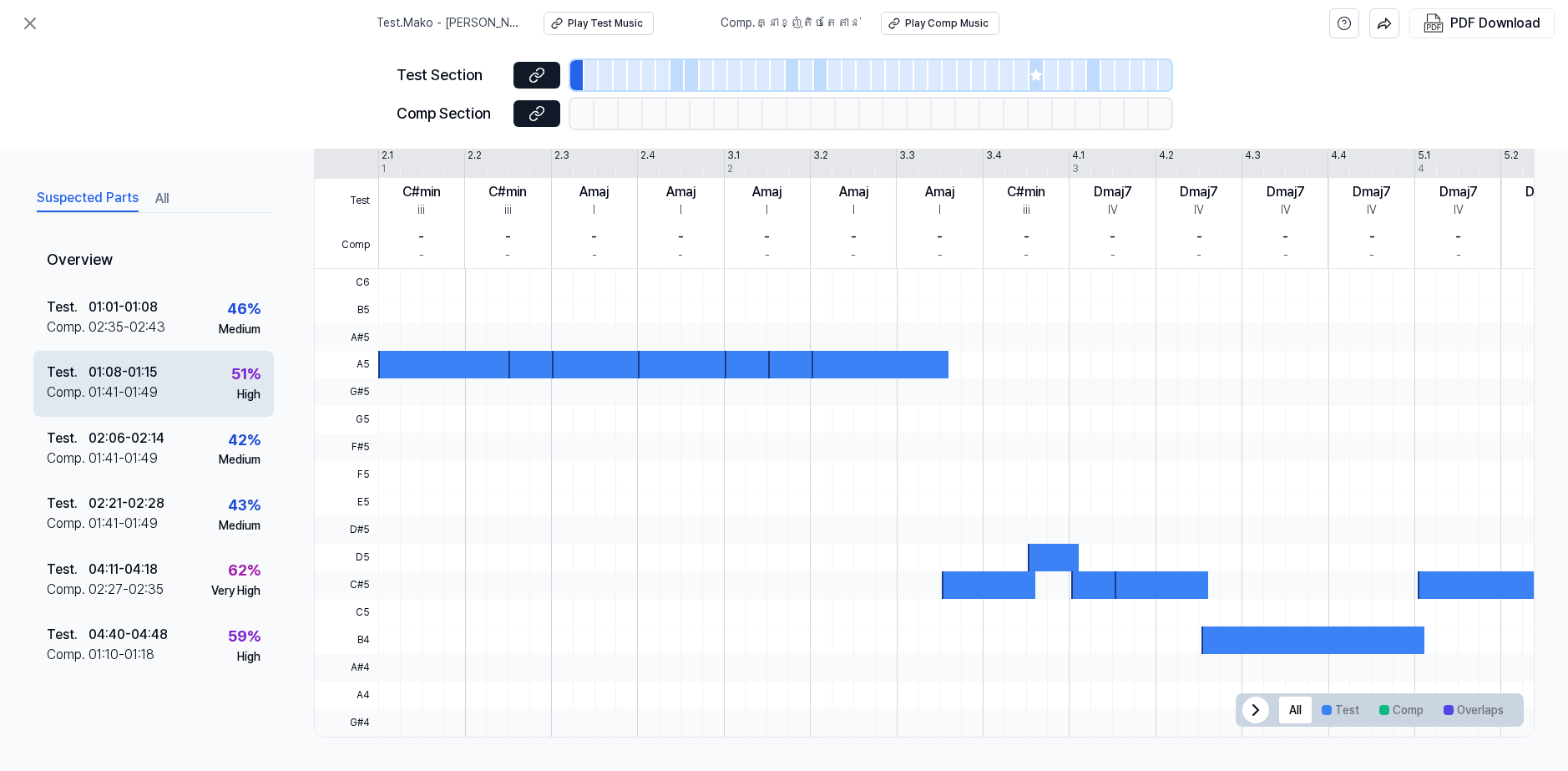
click at [162, 387] on div "Test . 01:08 - 01:15 Comp . 01:41 - 01:49 51 % High" at bounding box center [153, 383] width 240 height 65
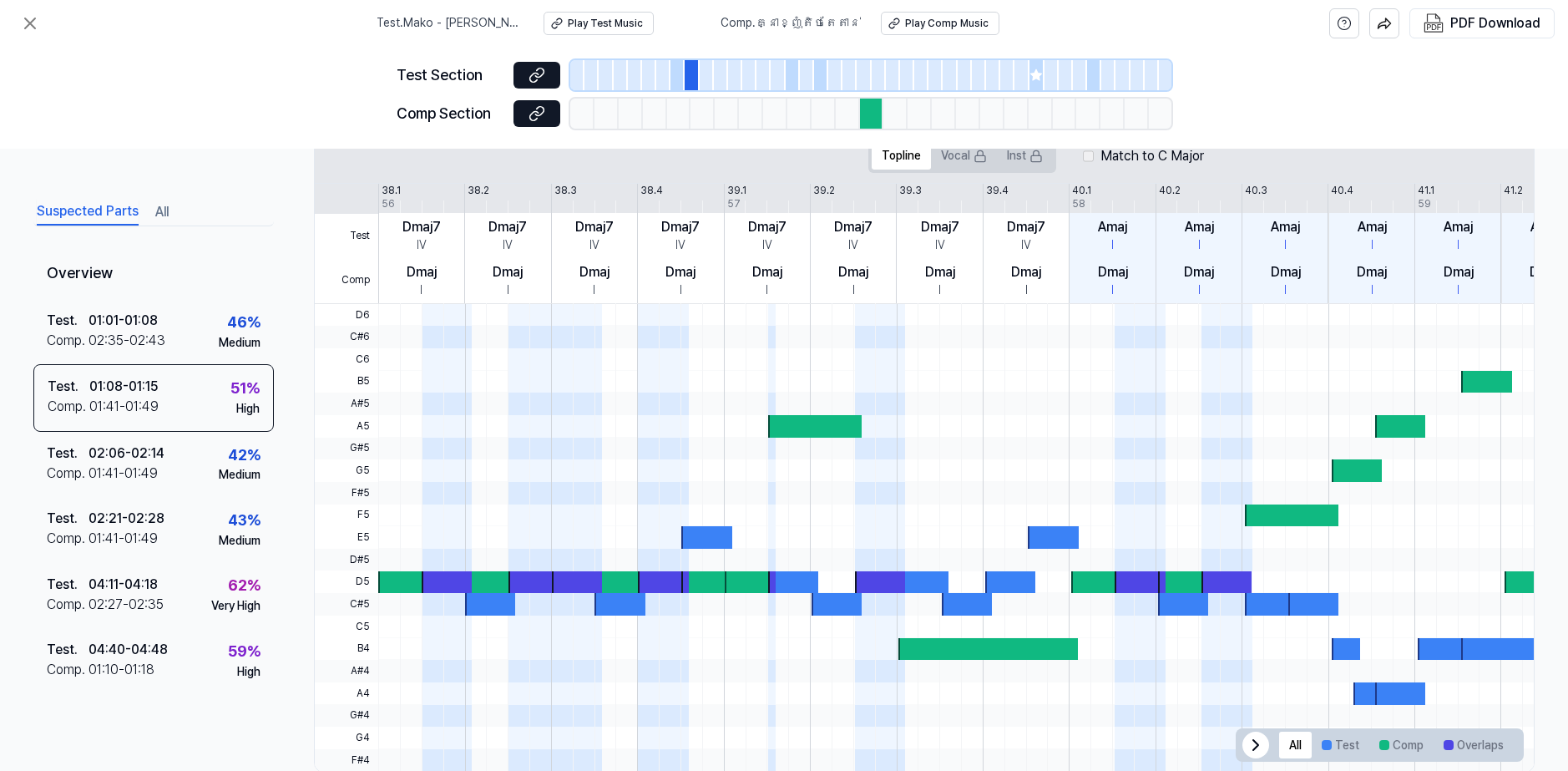
scroll to position [375, 0]
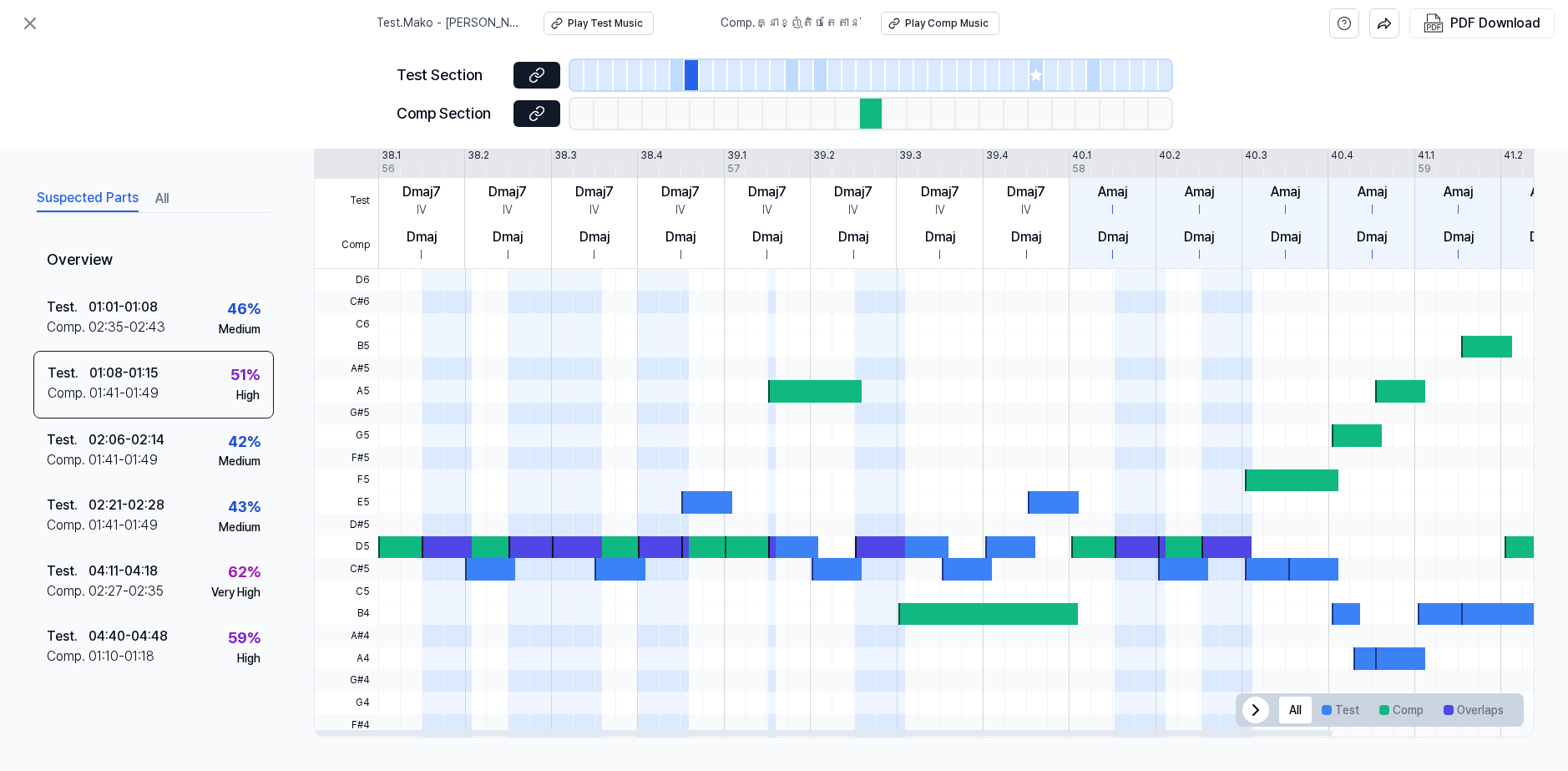
click at [1245, 708] on icon at bounding box center [1255, 710] width 20 height 20
click at [26, 17] on icon at bounding box center [30, 23] width 20 height 20
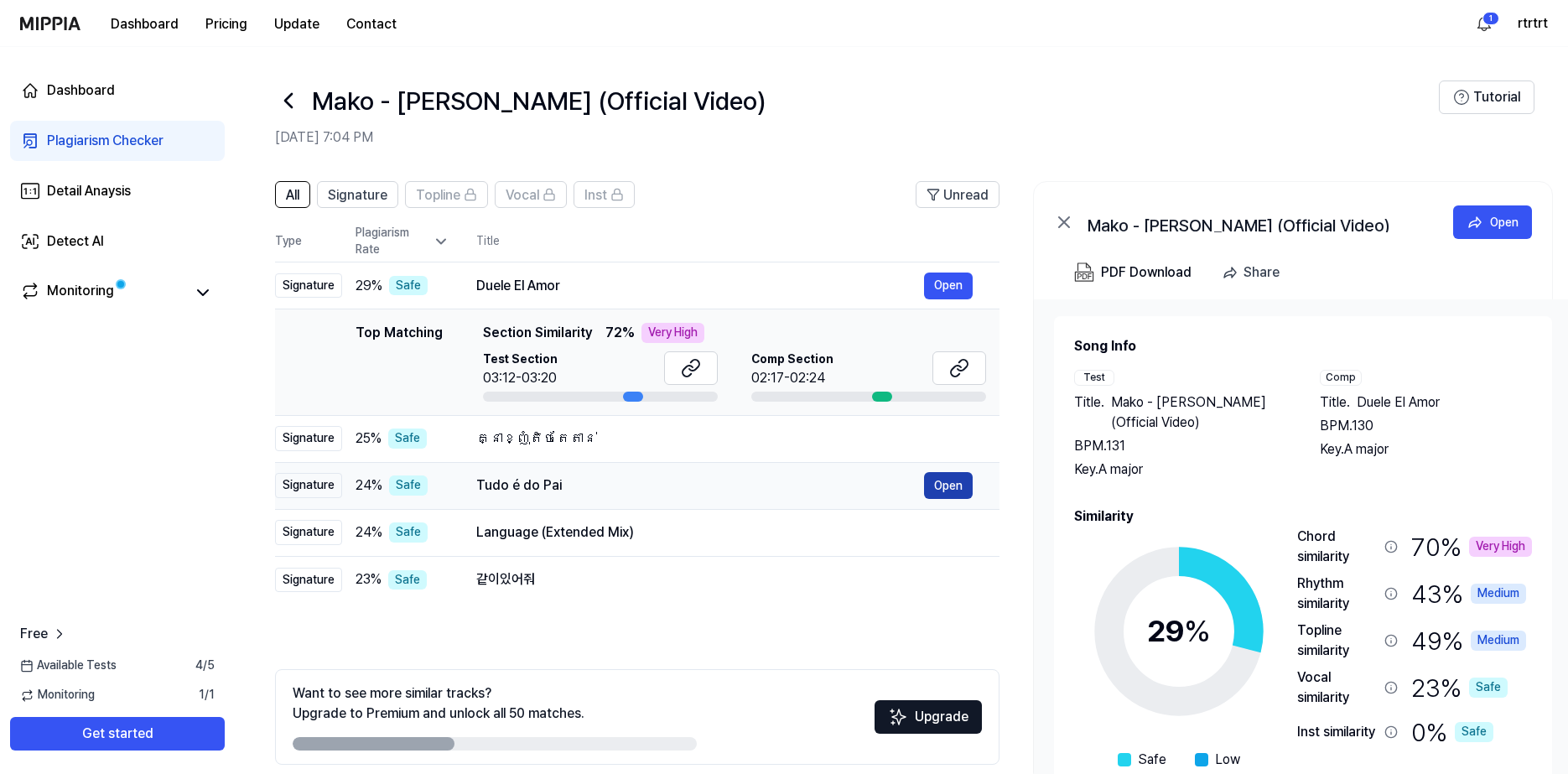
click at [946, 487] on button "Open" at bounding box center [948, 486] width 49 height 27
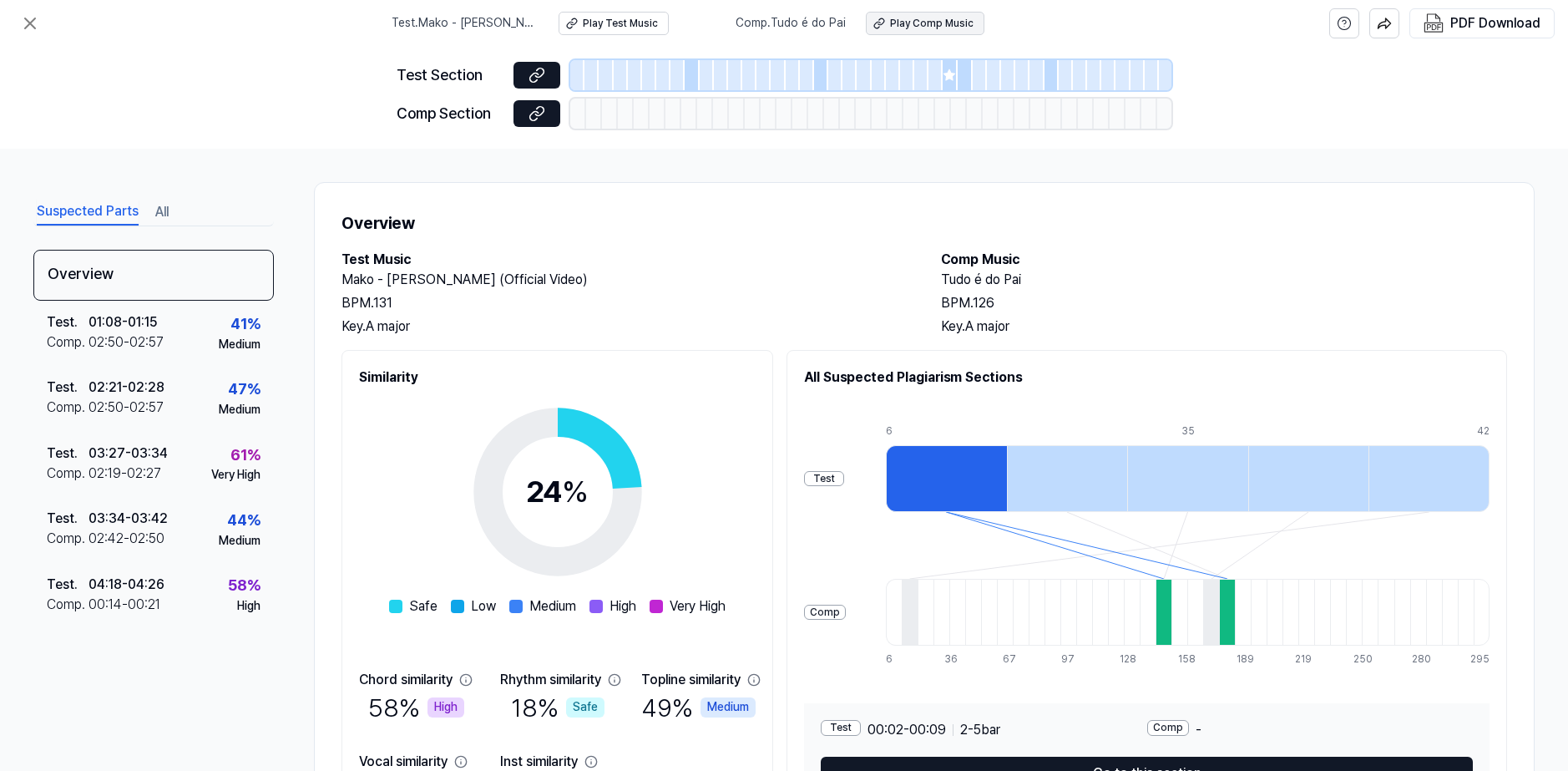
click at [930, 17] on div "Play Comp Music" at bounding box center [931, 23] width 83 height 14
click at [43, 21] on button at bounding box center [30, 23] width 34 height 34
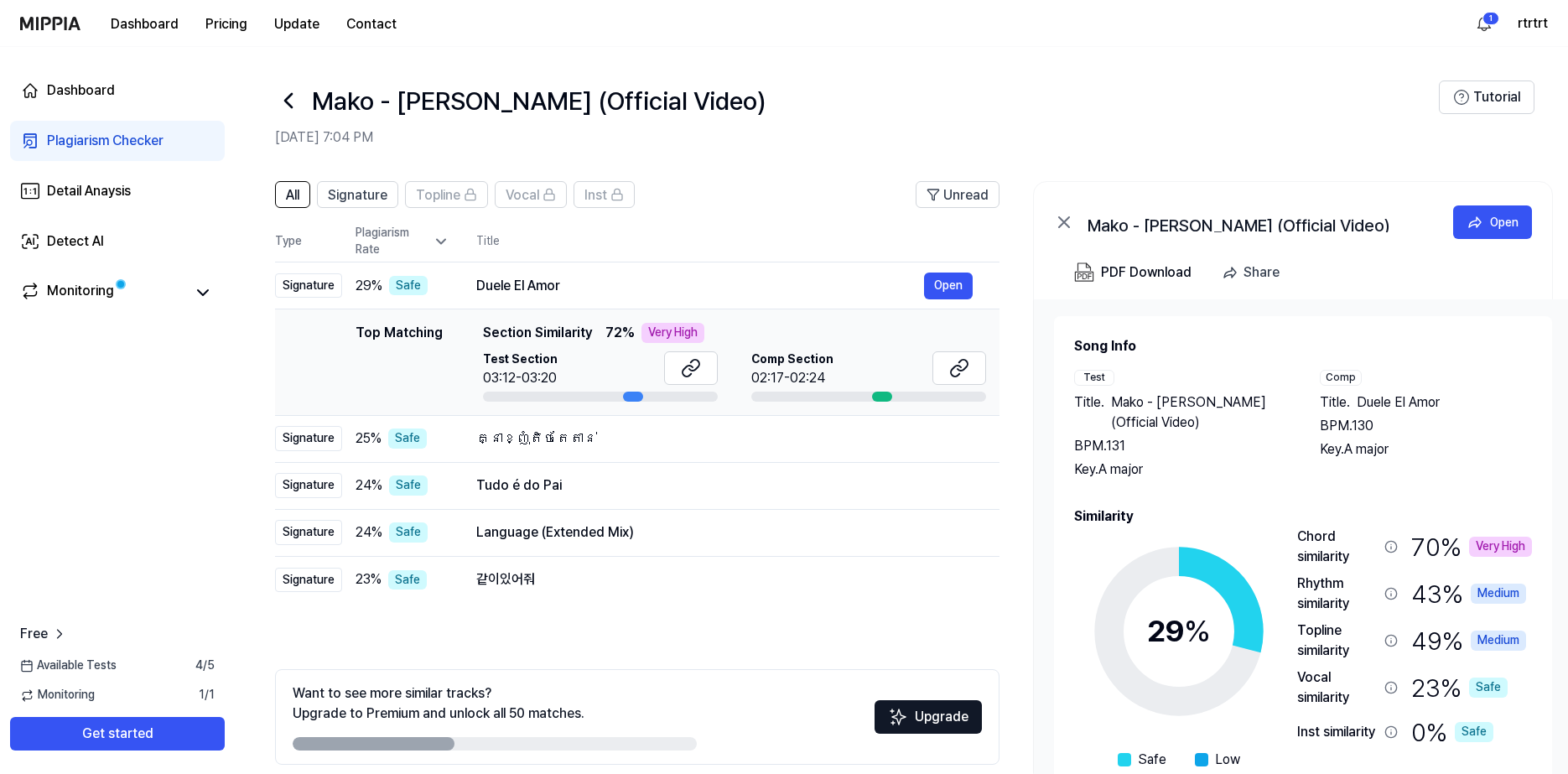
click at [36, 34] on div "Dashboard Pricing Update Contact" at bounding box center [215, 23] width 390 height 46
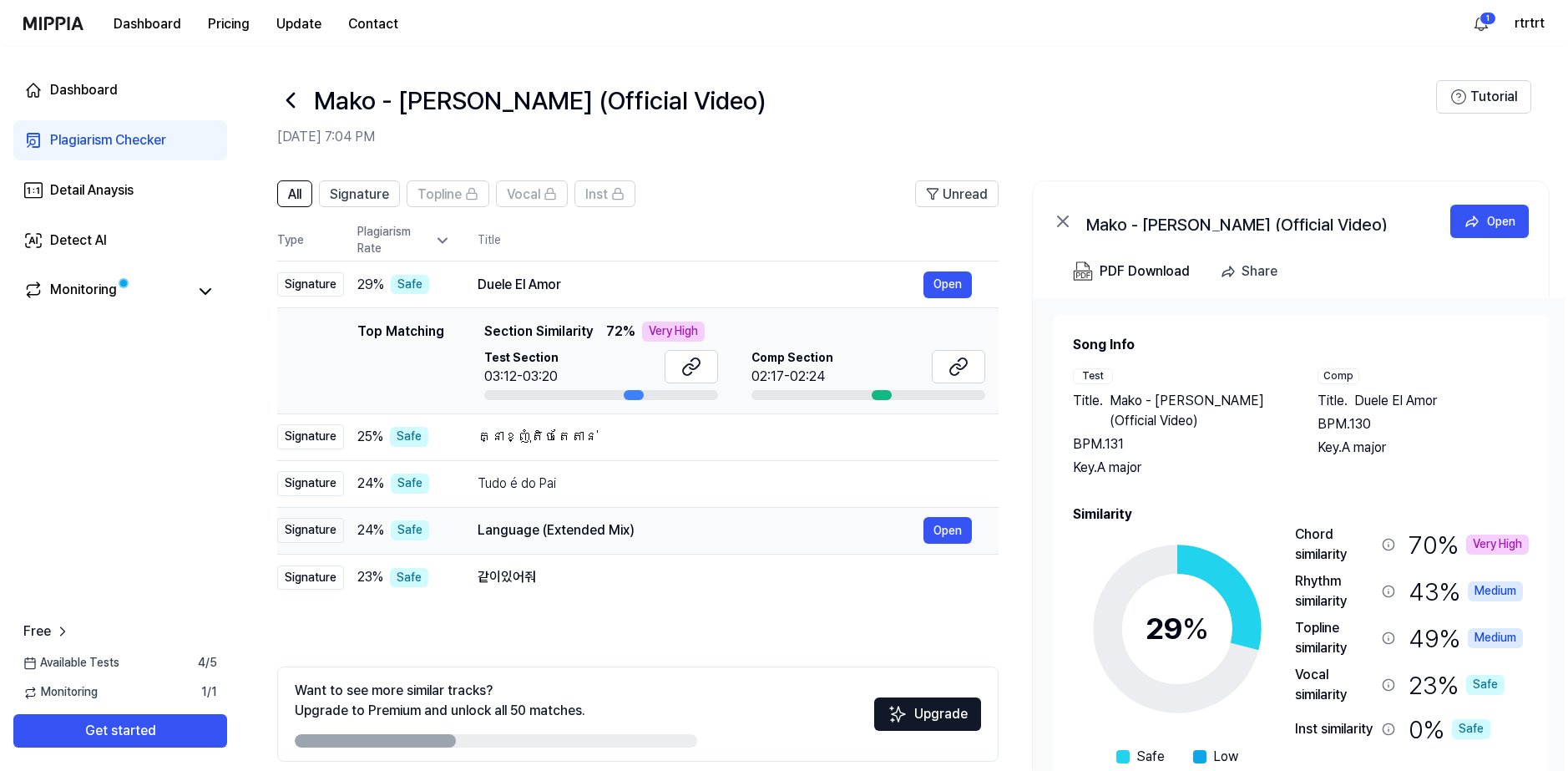
scroll to position [0, 18]
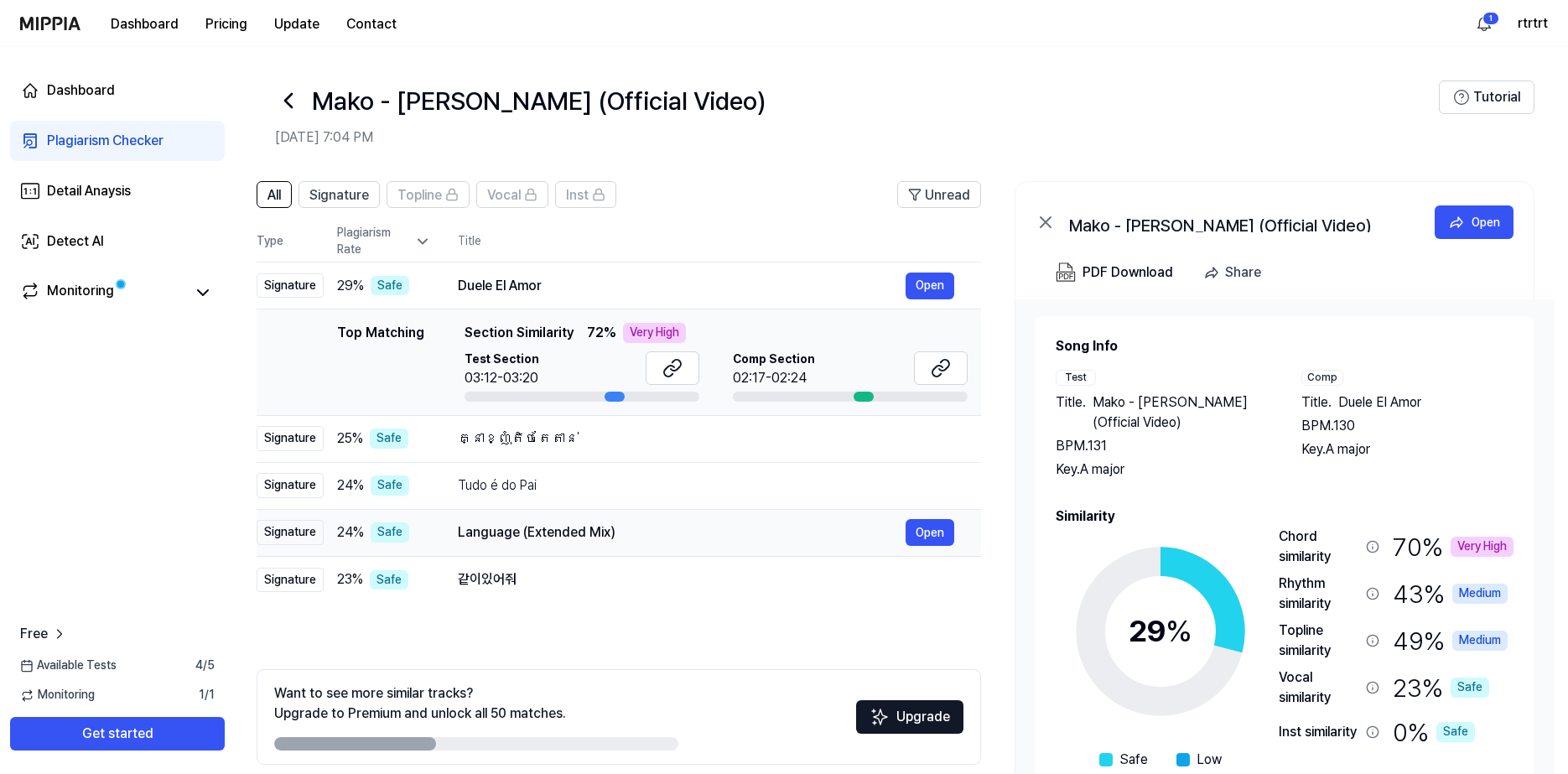
drag, startPoint x: 627, startPoint y: 540, endPoint x: 483, endPoint y: 516, distance: 146.0
click at [483, 516] on td "Language (Extended Mix) Open" at bounding box center [706, 532] width 550 height 47
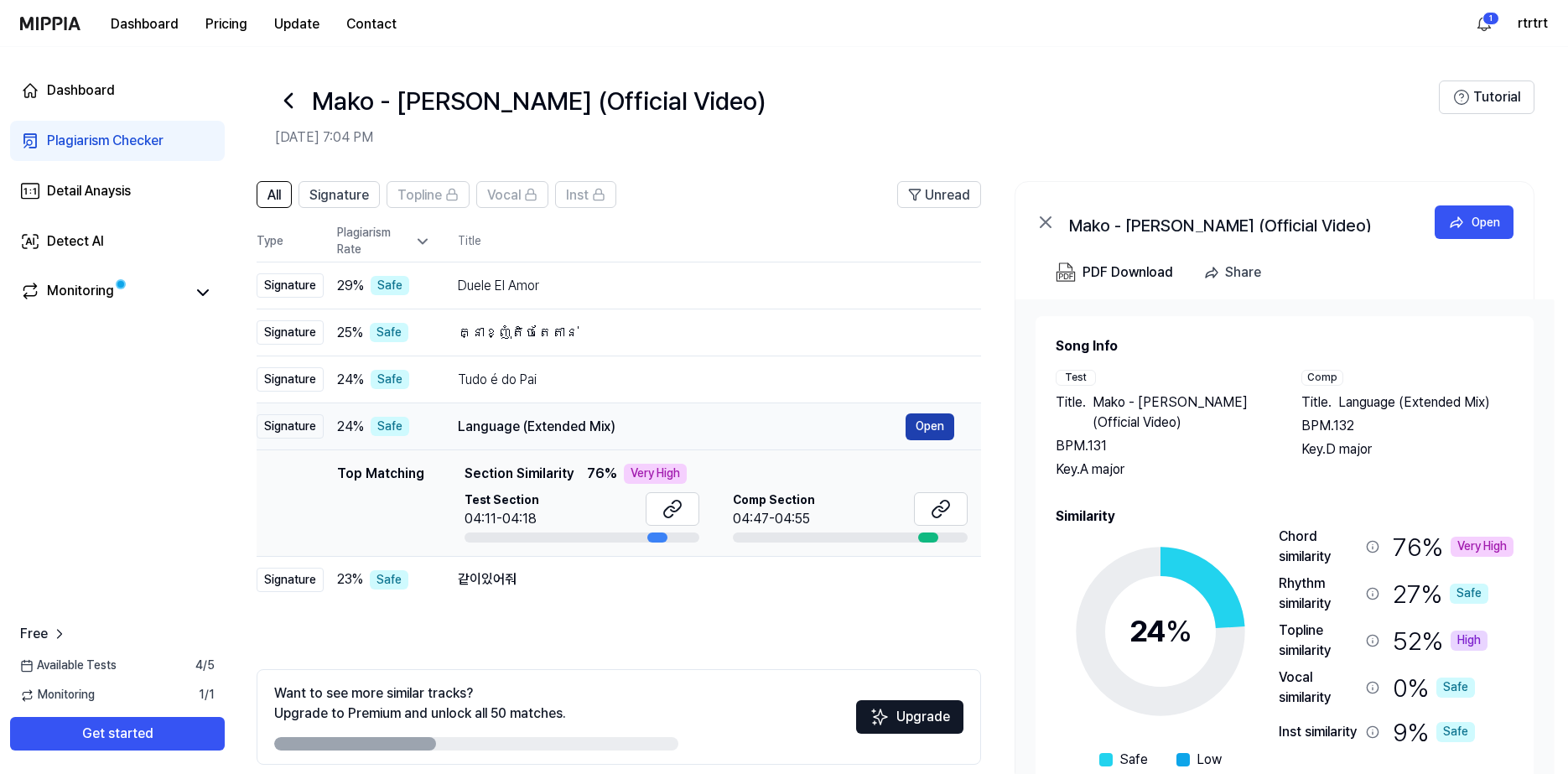
click at [923, 425] on button "Open" at bounding box center [930, 427] width 49 height 27
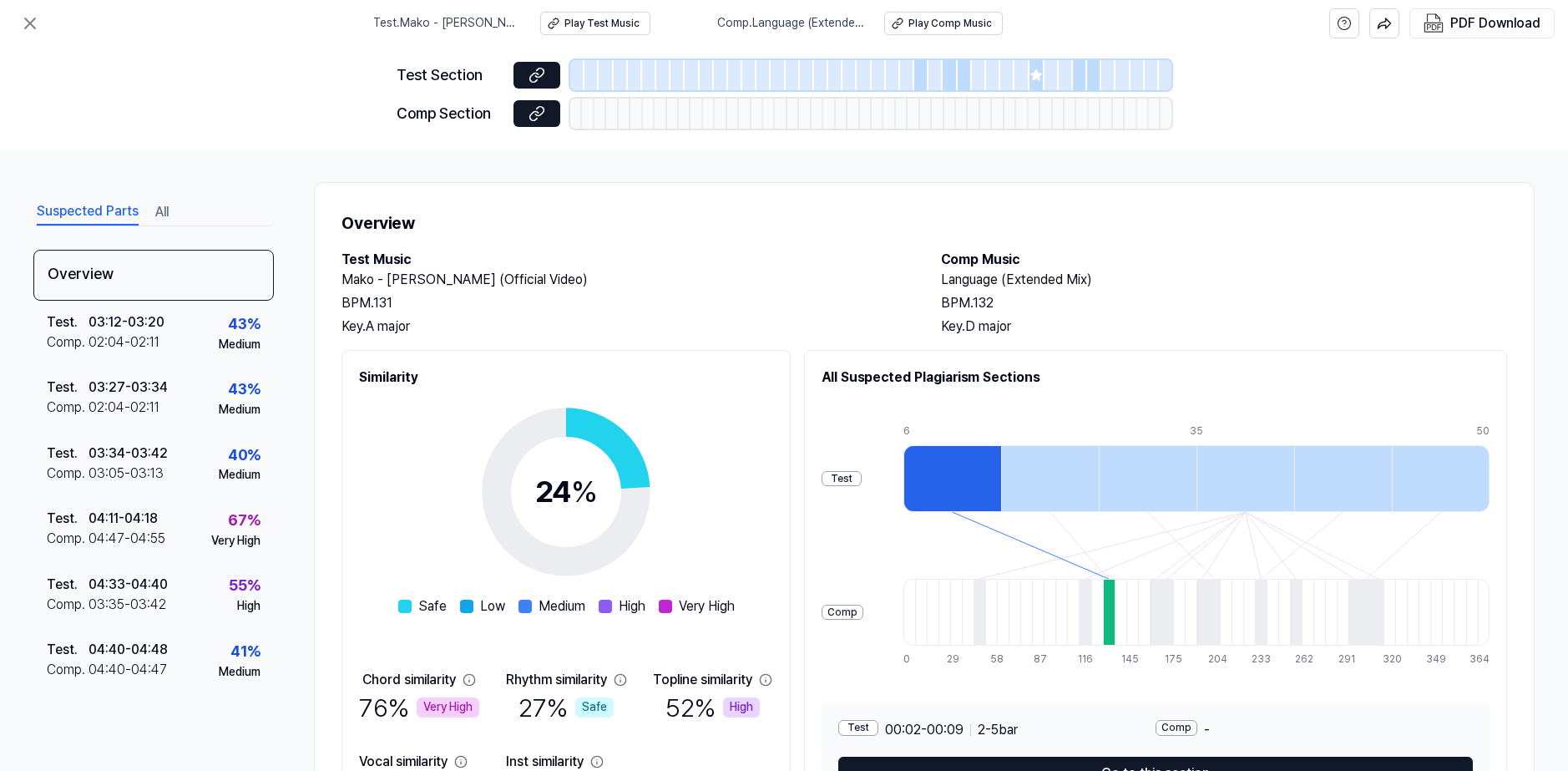
click at [910, 7] on div "Test . Mako - [PERSON_NAME] (Official Video) Play Test Music Comp . Language (E…" at bounding box center [688, 23] width 630 height 47
click at [913, 23] on div "Play Comp Music" at bounding box center [950, 23] width 83 height 14
click at [32, 30] on icon at bounding box center [30, 23] width 20 height 20
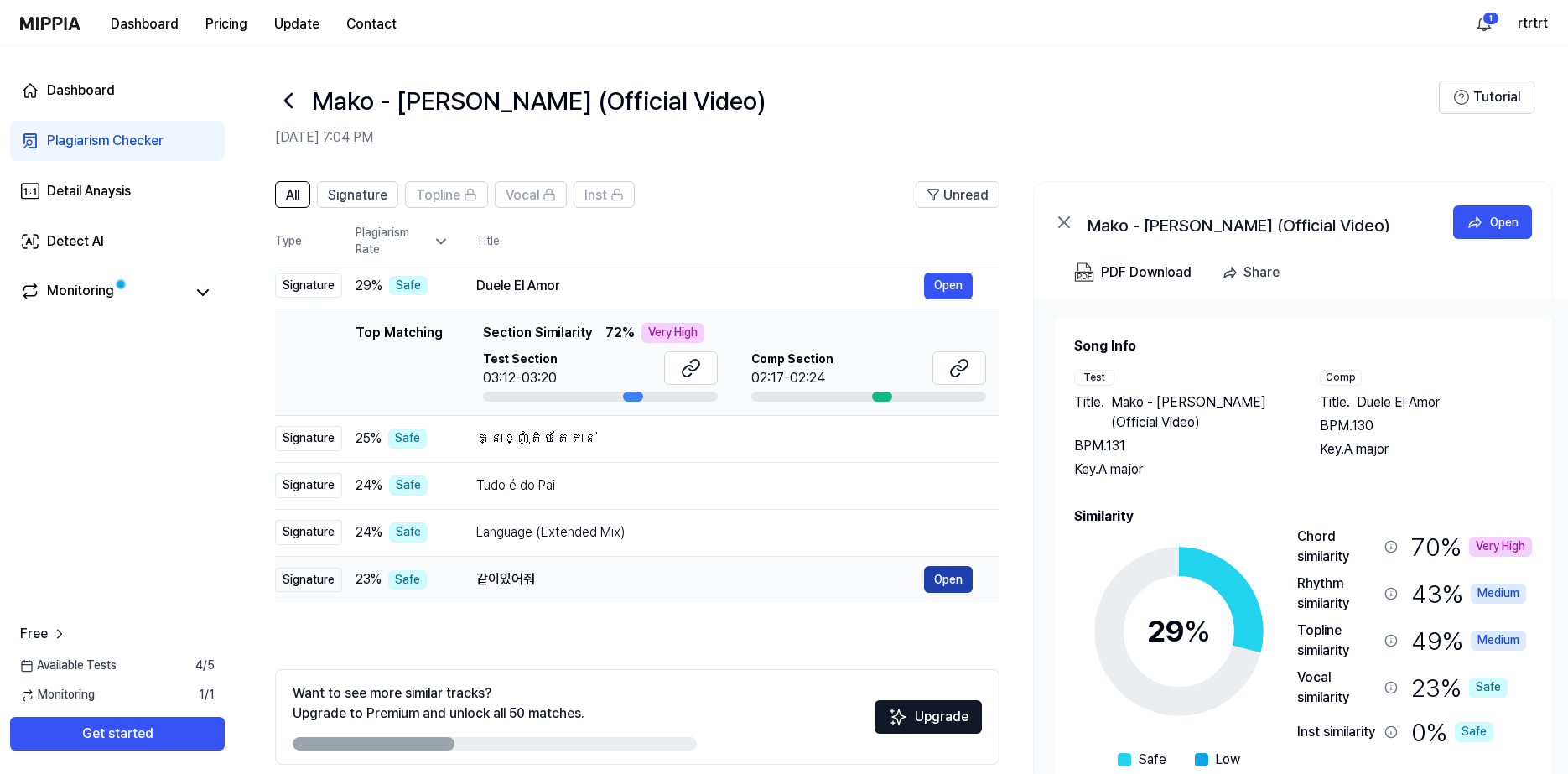
click at [938, 582] on button "Open" at bounding box center [948, 580] width 49 height 27
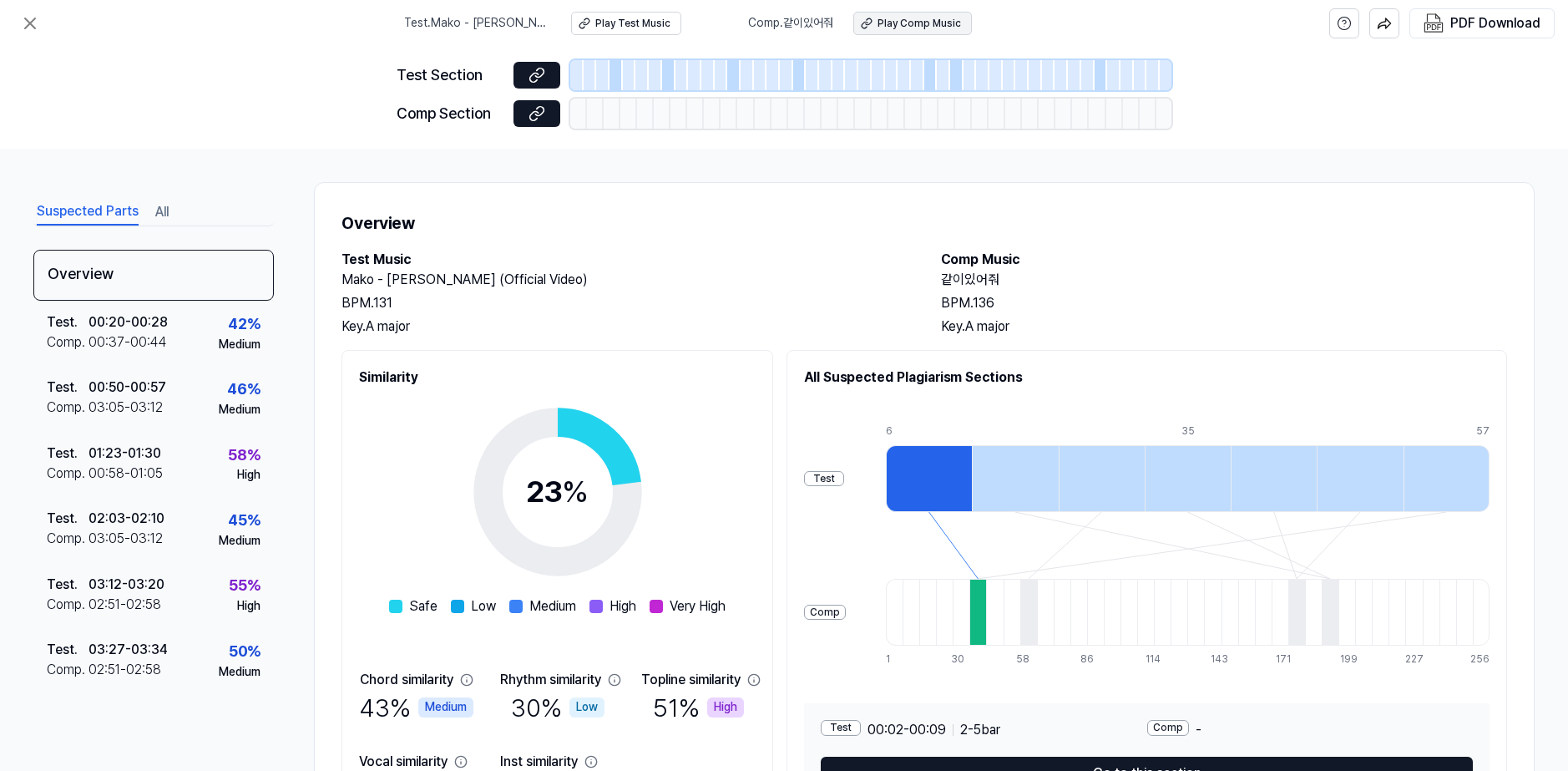
click at [906, 23] on div "Play Comp Music" at bounding box center [919, 23] width 83 height 14
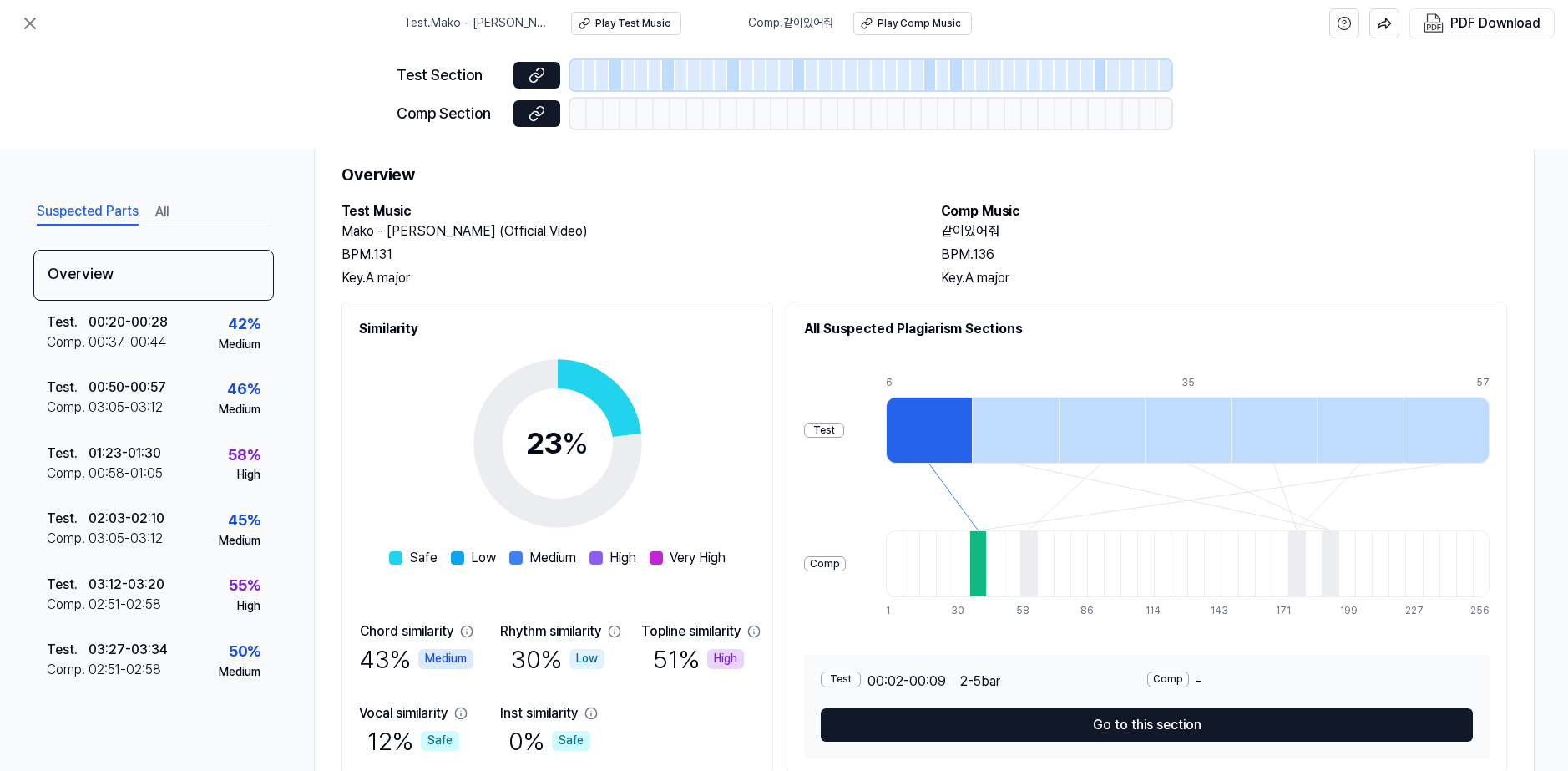
scroll to position [0, 0]
